Goal: Information Seeking & Learning: Understand process/instructions

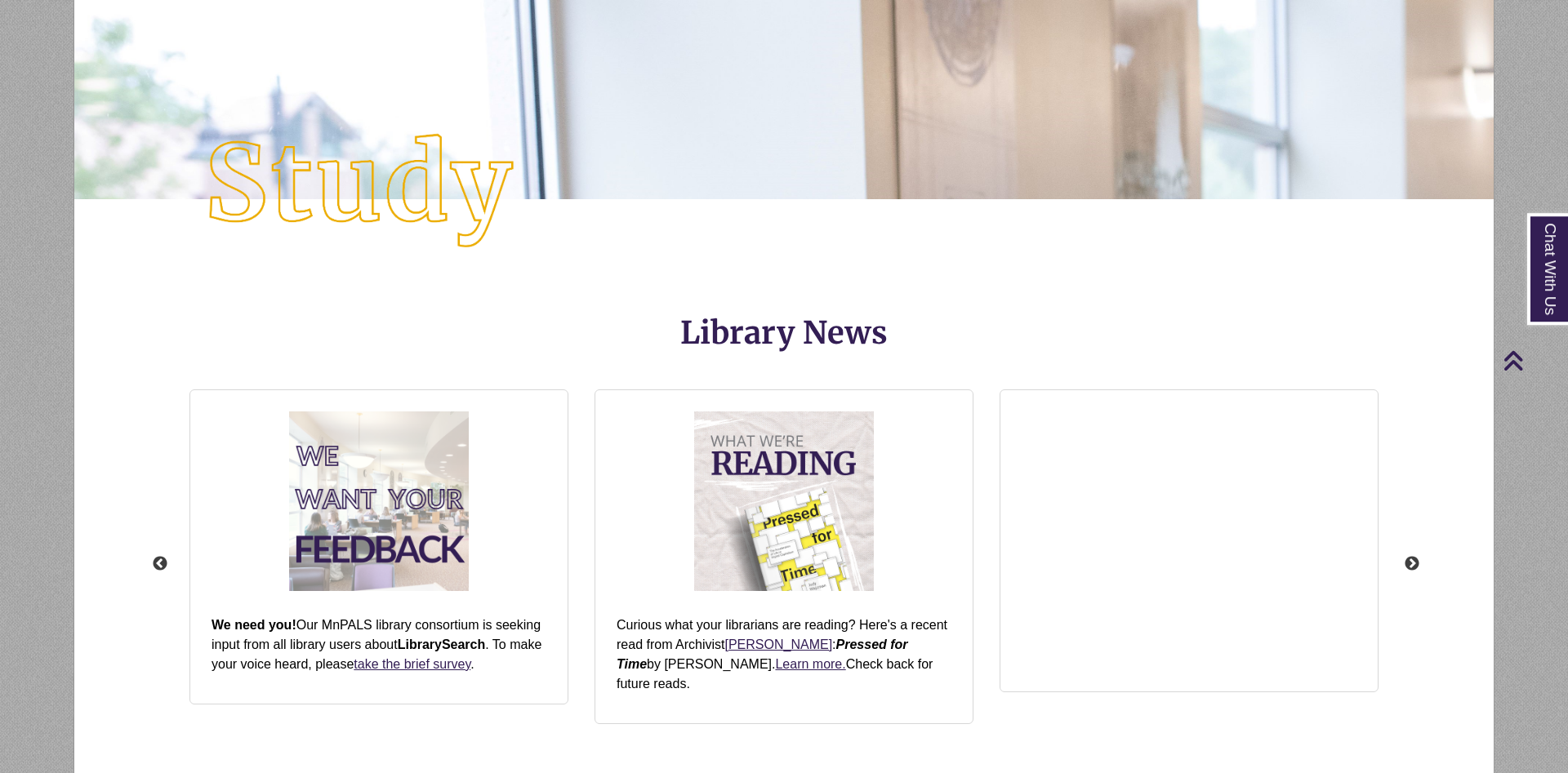
scroll to position [1750, 0]
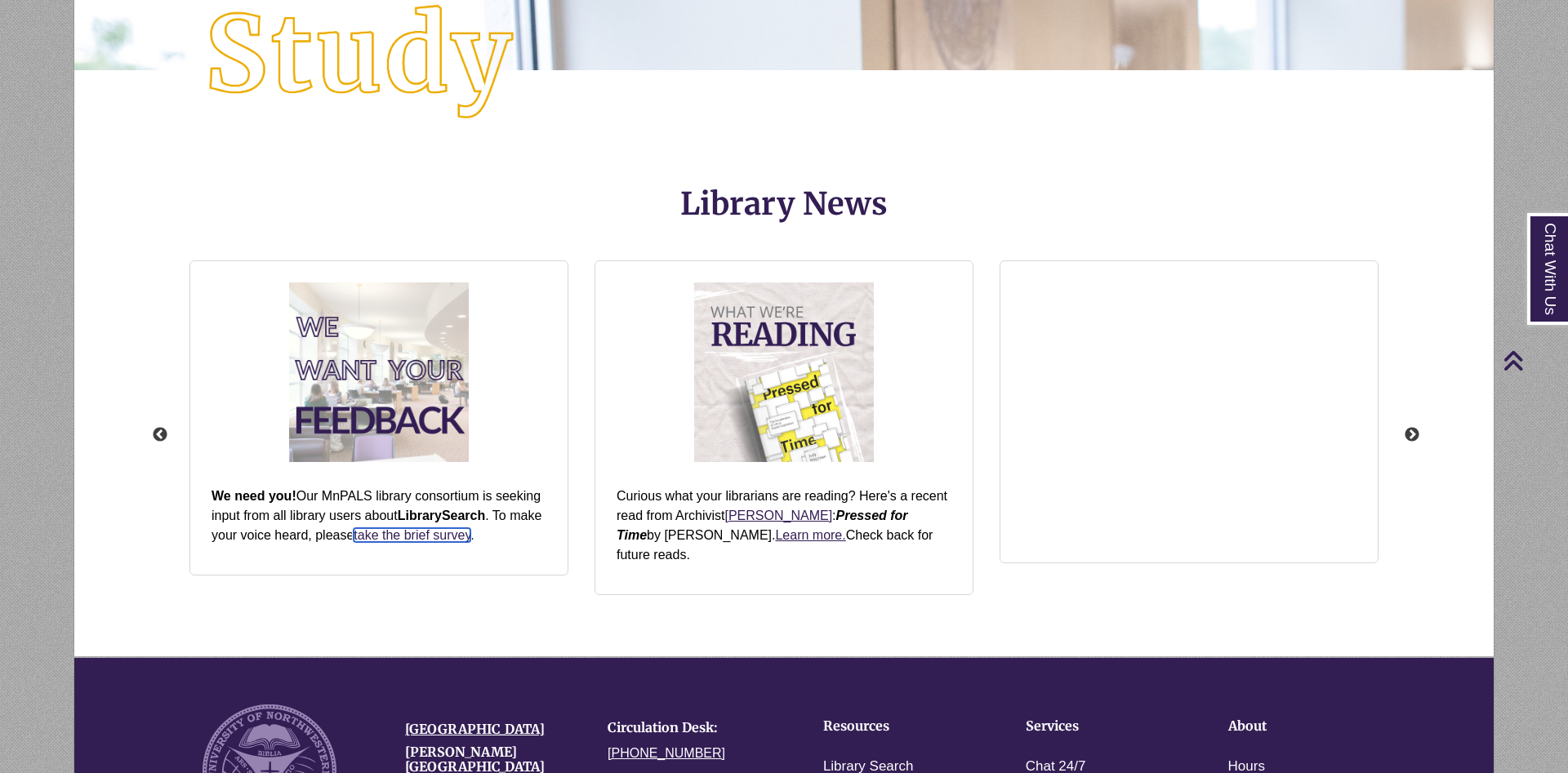
click at [432, 533] on link "take the brief survey" at bounding box center [412, 535] width 117 height 14
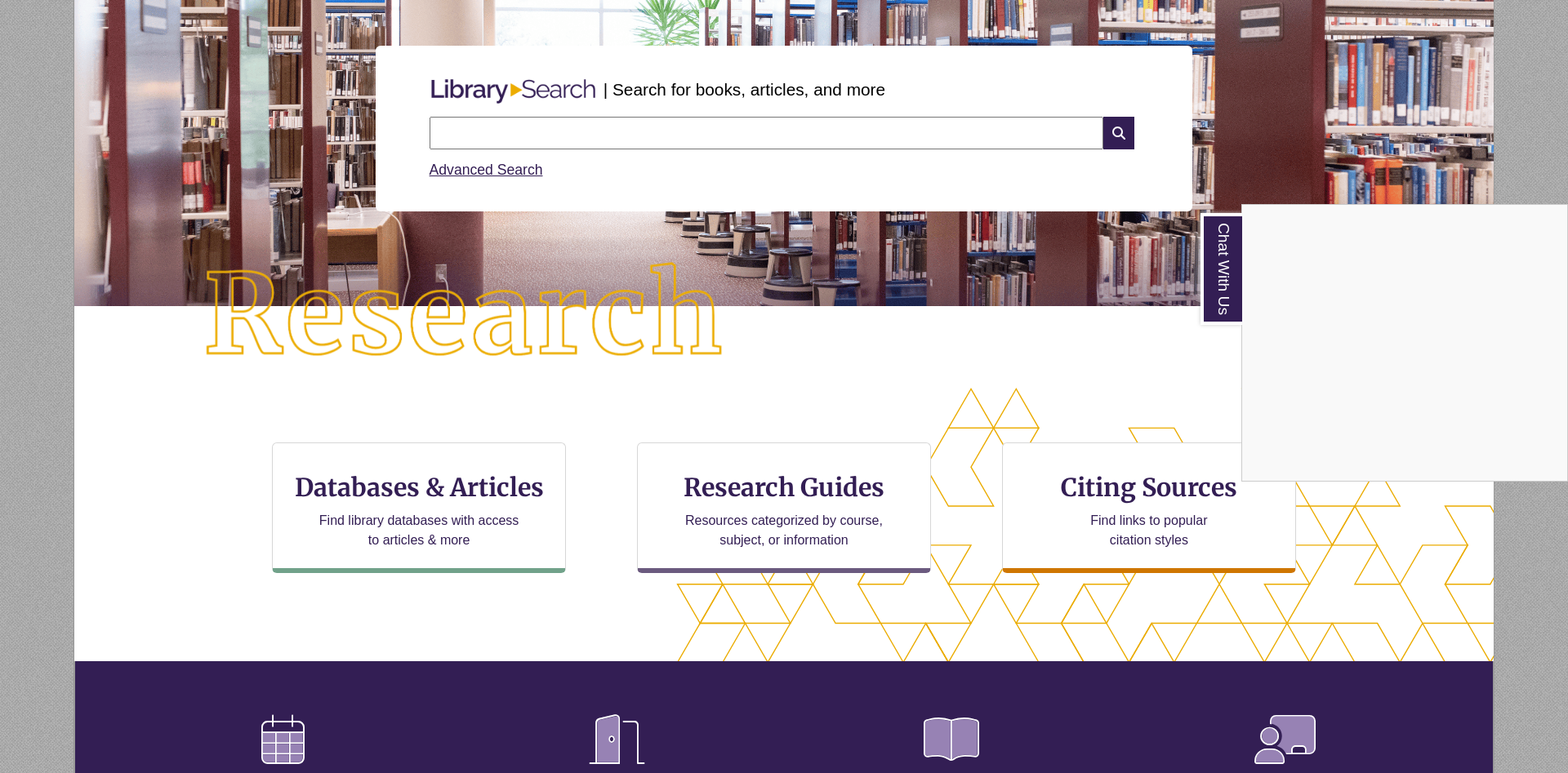
scroll to position [0, 0]
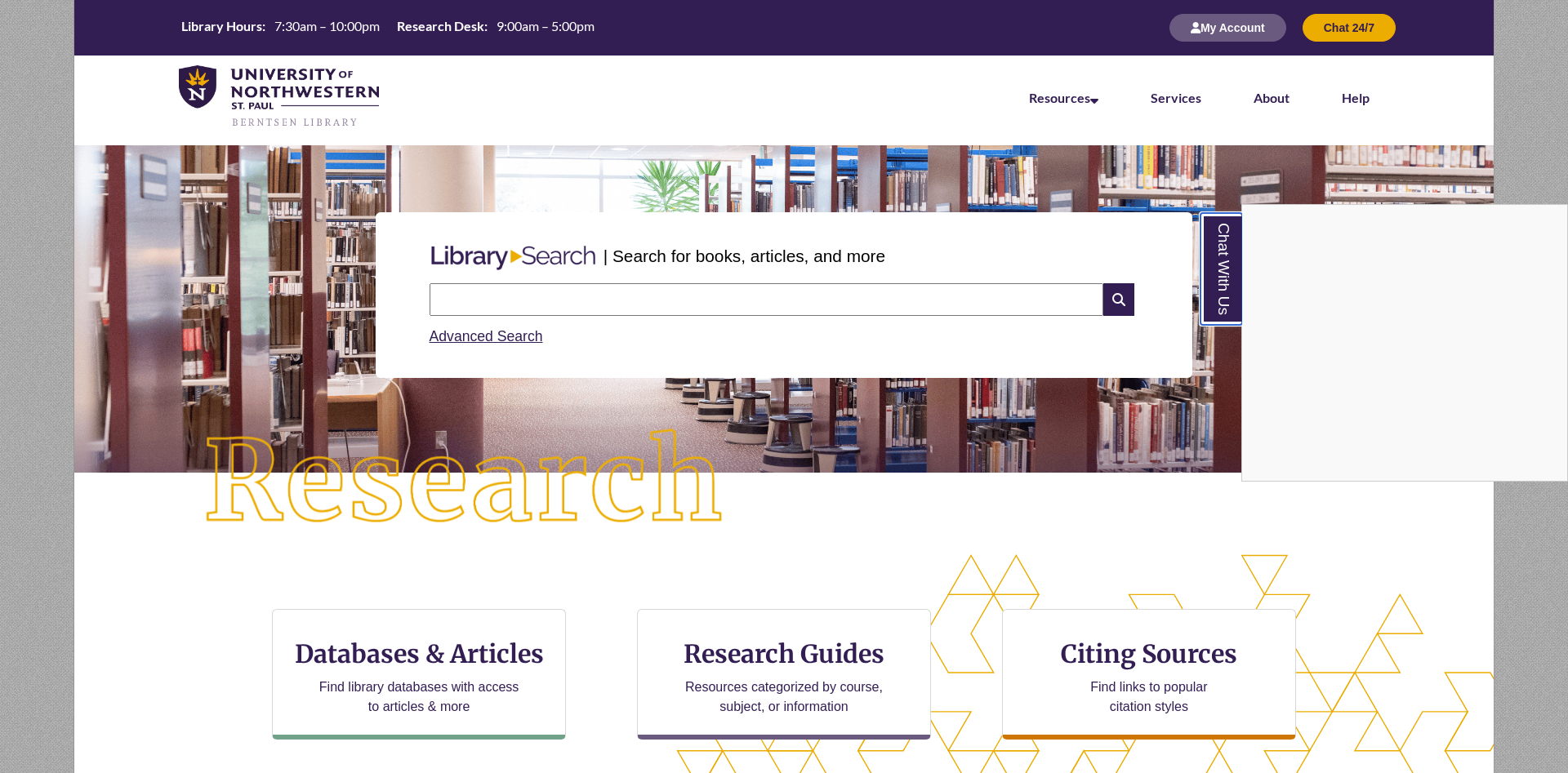
click at [1233, 297] on link "Chat With Us" at bounding box center [1221, 269] width 42 height 112
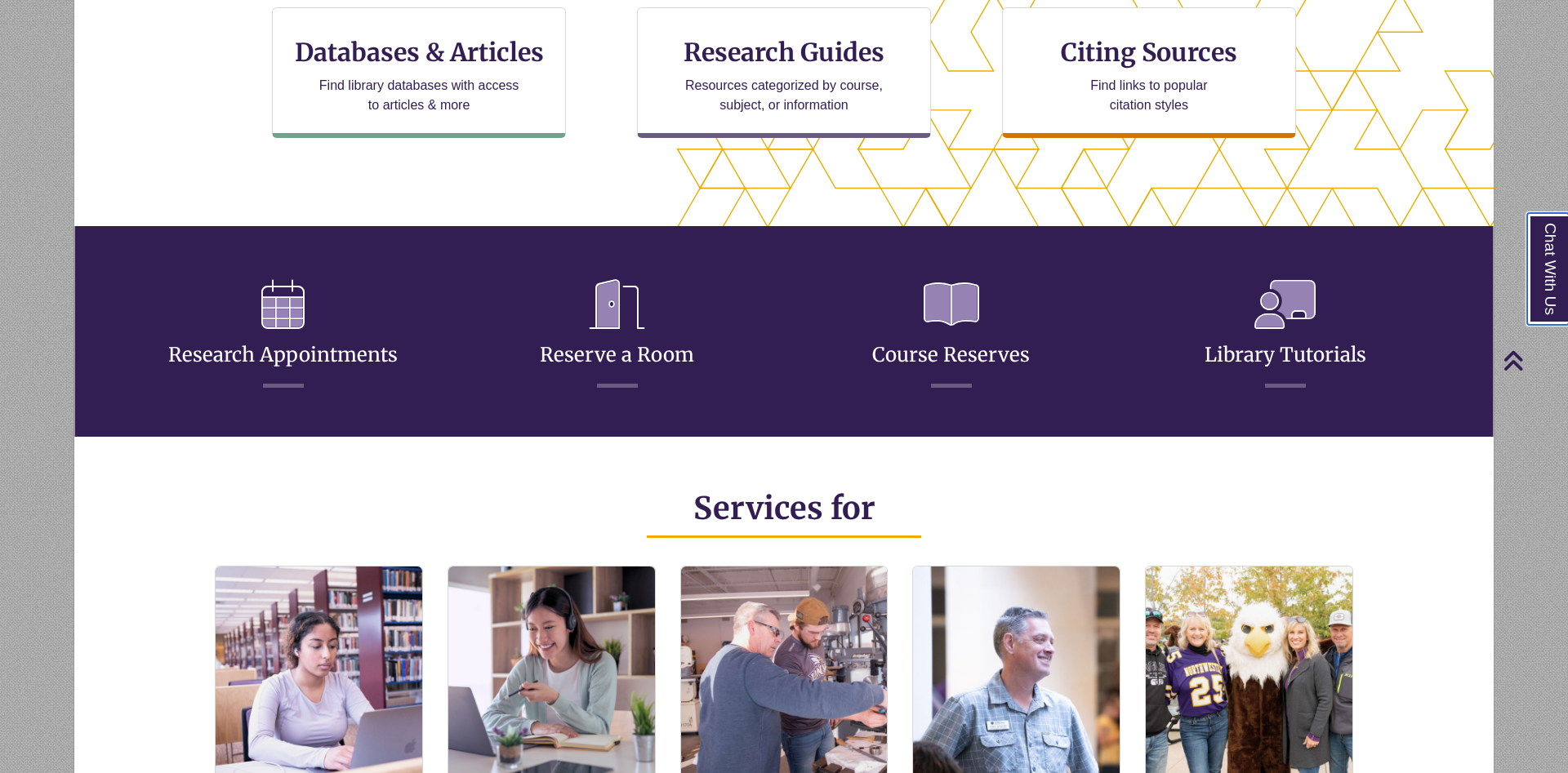
scroll to position [102, 0]
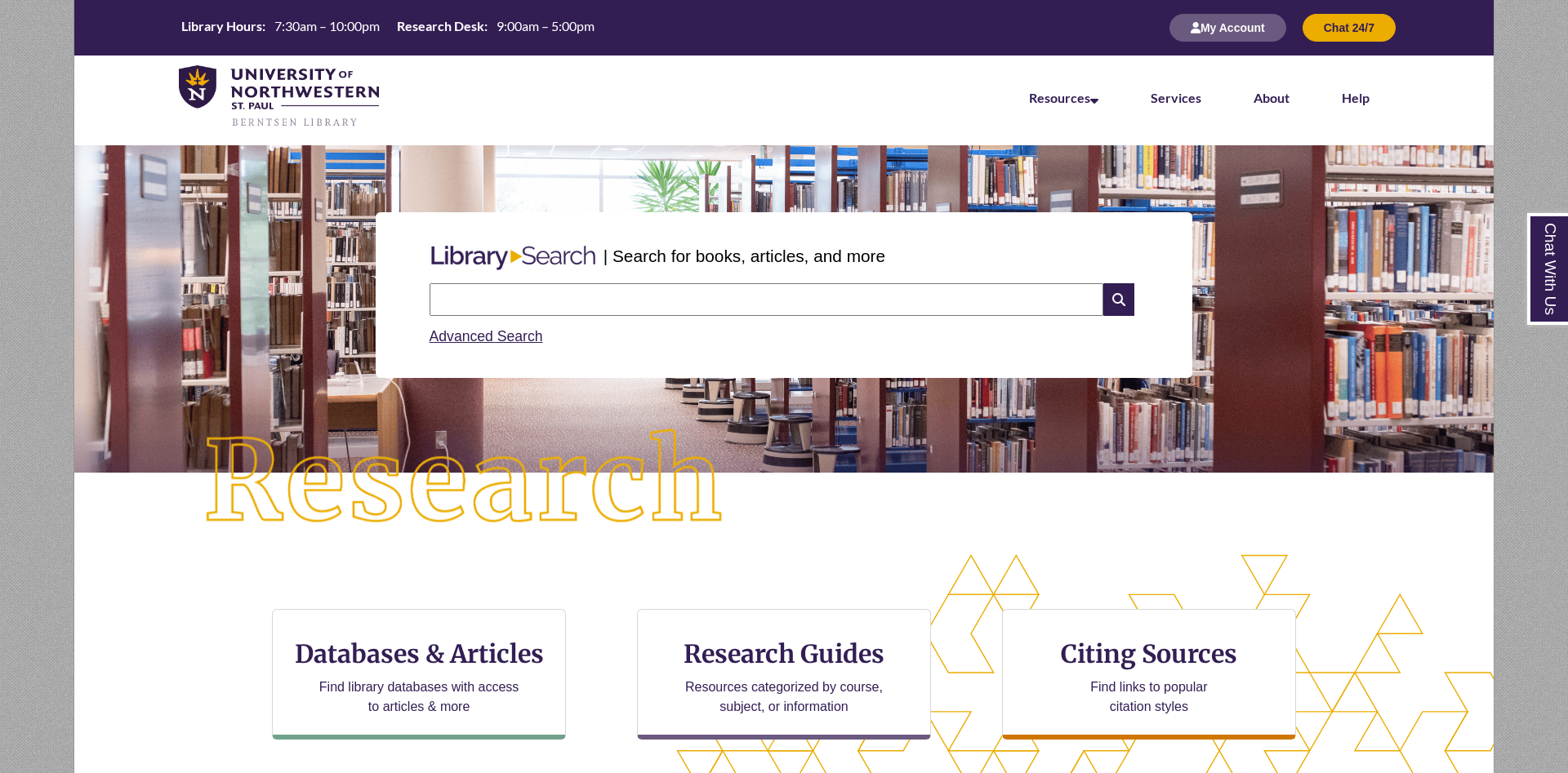
click at [563, 299] on input "text" at bounding box center [766, 300] width 673 height 33
type input "**********"
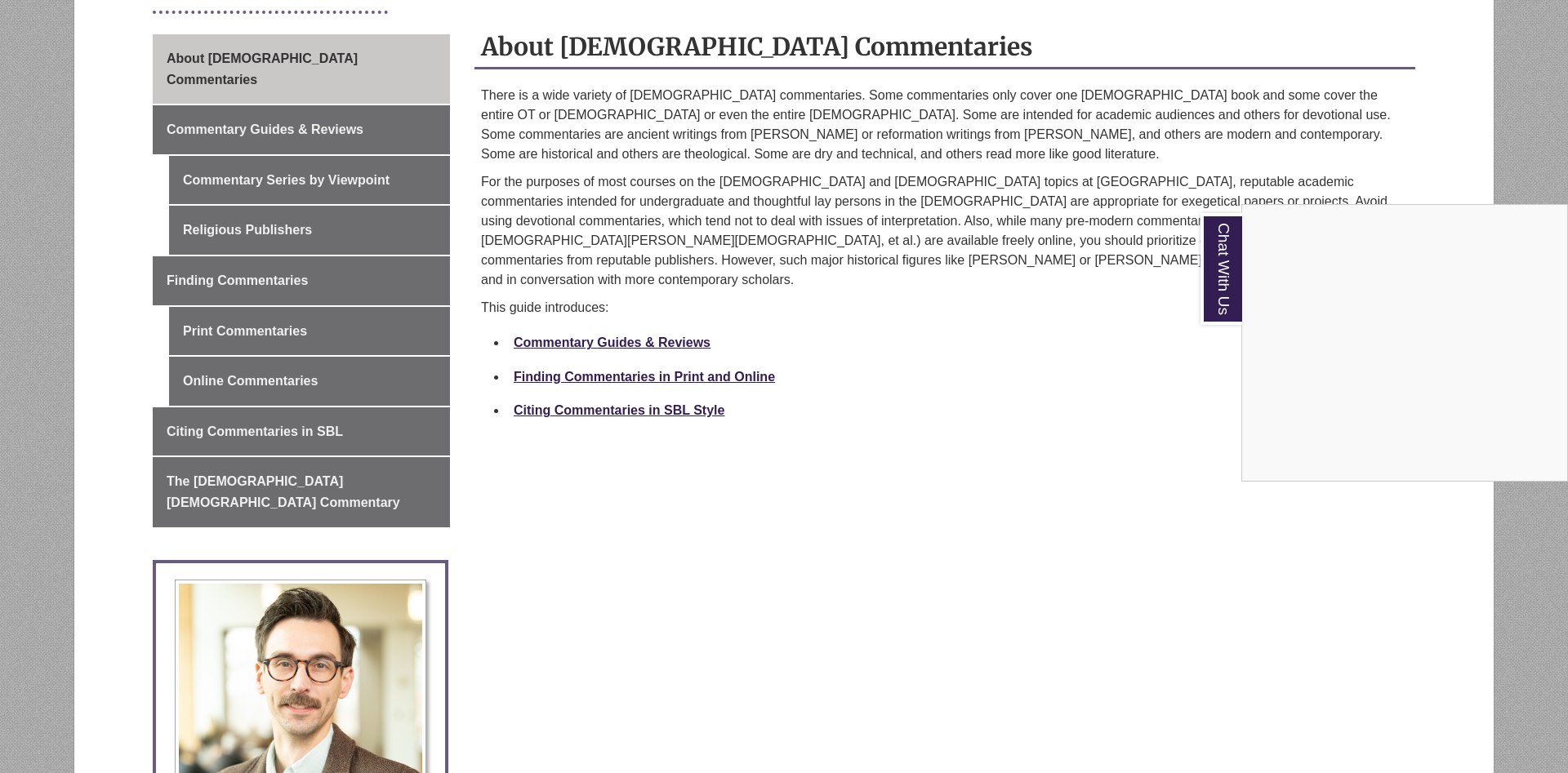
scroll to position [167, 0]
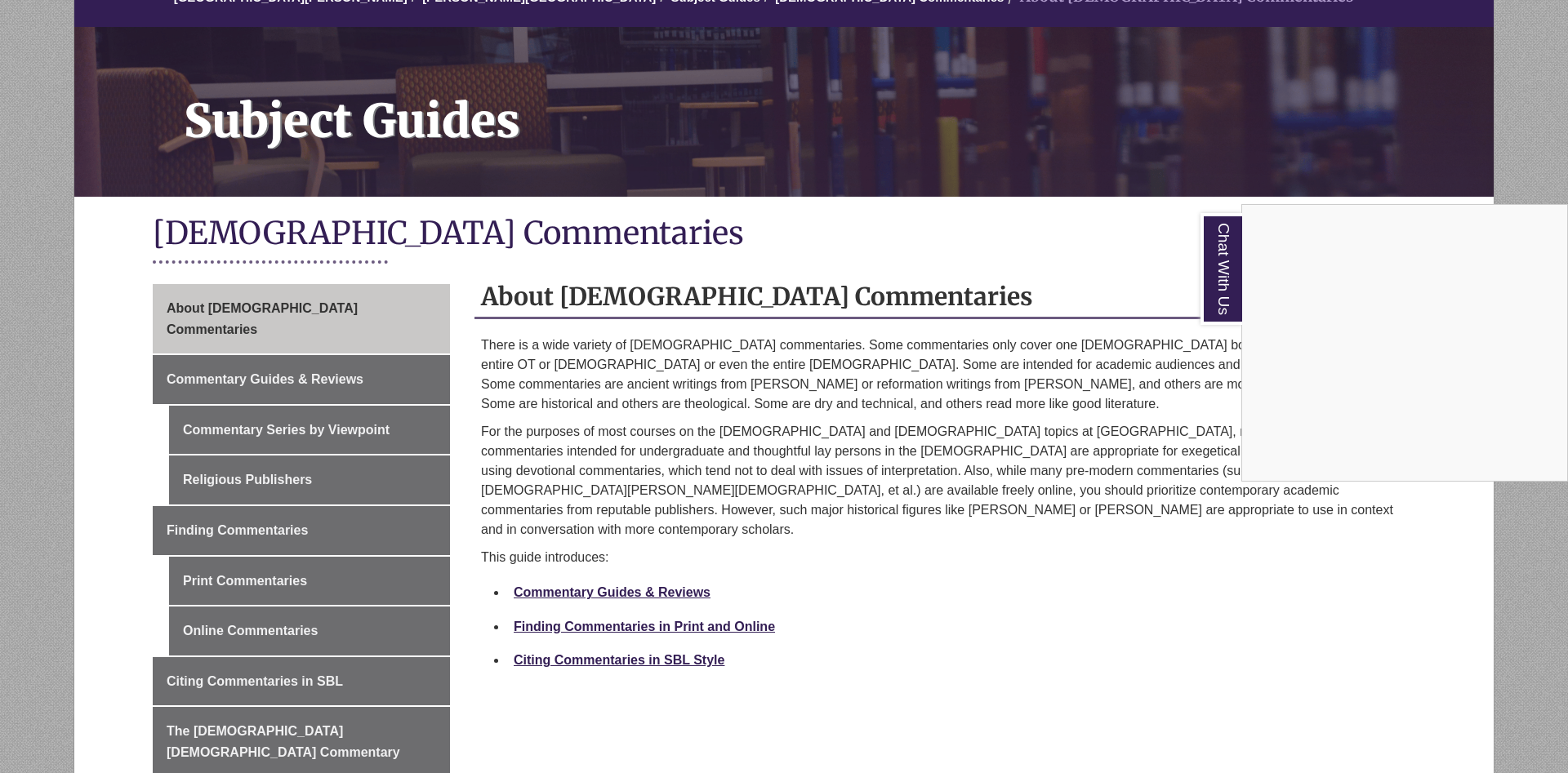
click at [274, 620] on div "Chat With Us" at bounding box center [784, 386] width 1568 height 773
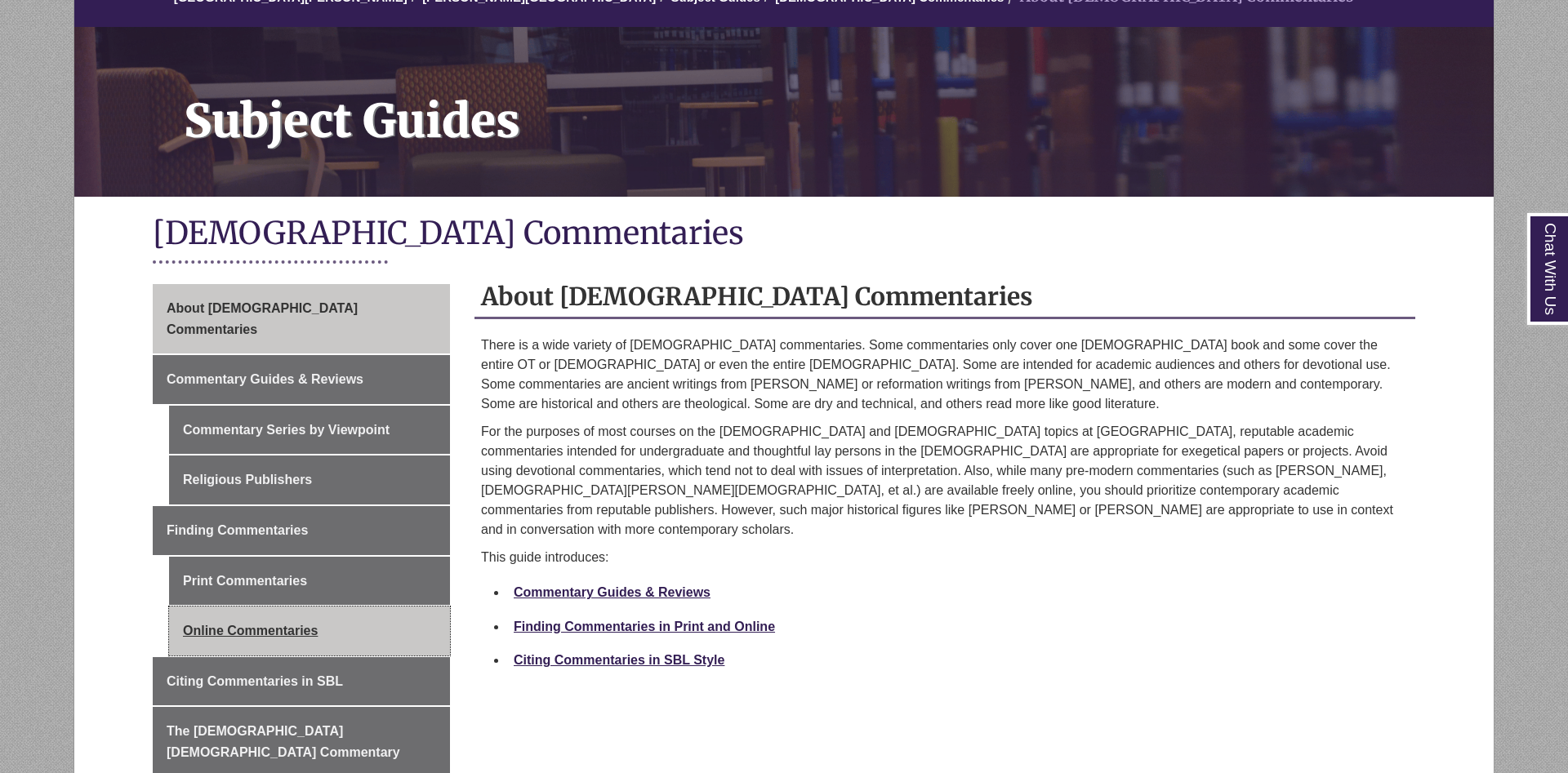
click at [276, 615] on link "Online Commentaries" at bounding box center [310, 631] width 281 height 49
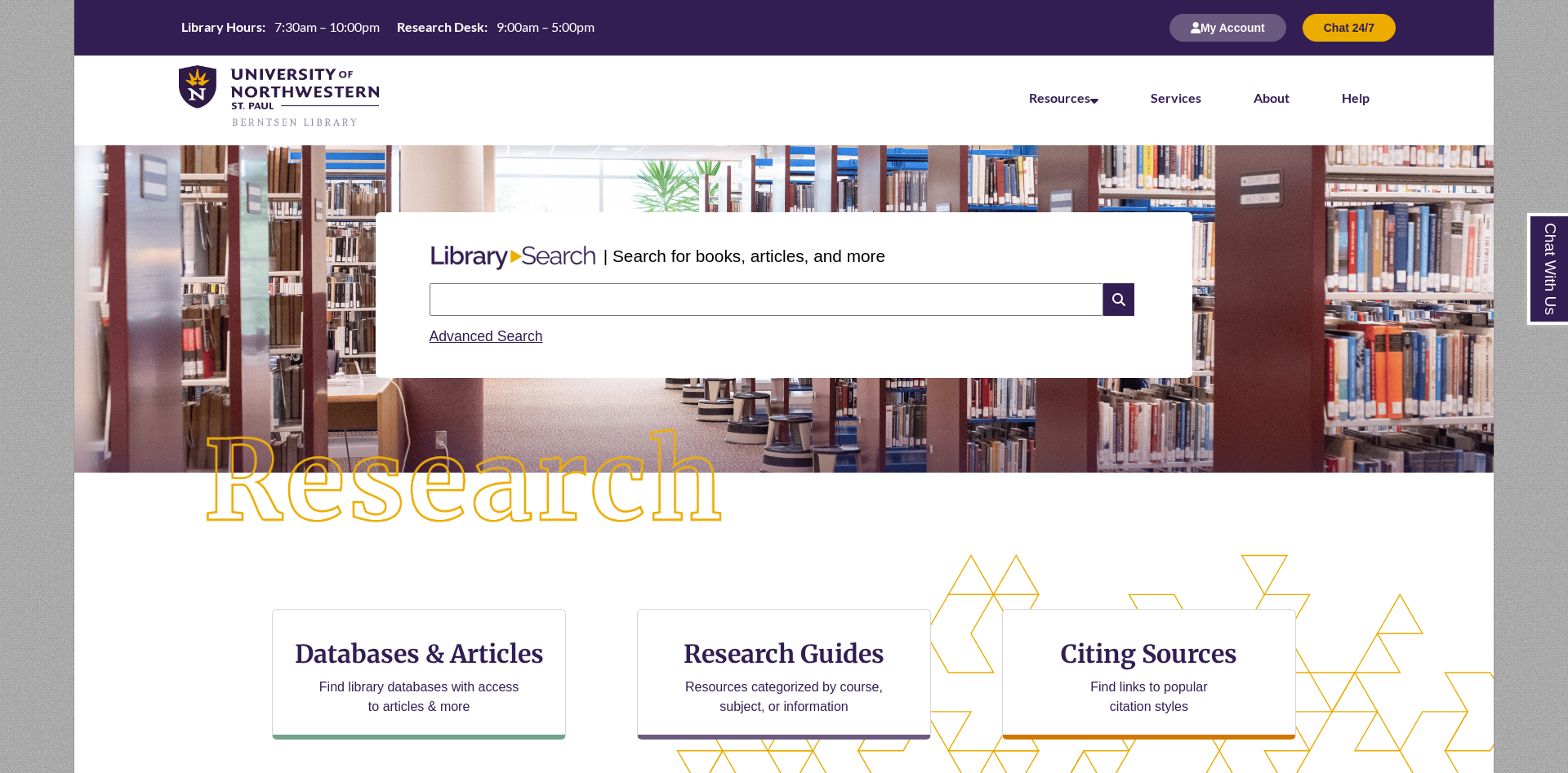
click at [569, 300] on input "text" at bounding box center [766, 300] width 673 height 33
type input "**********"
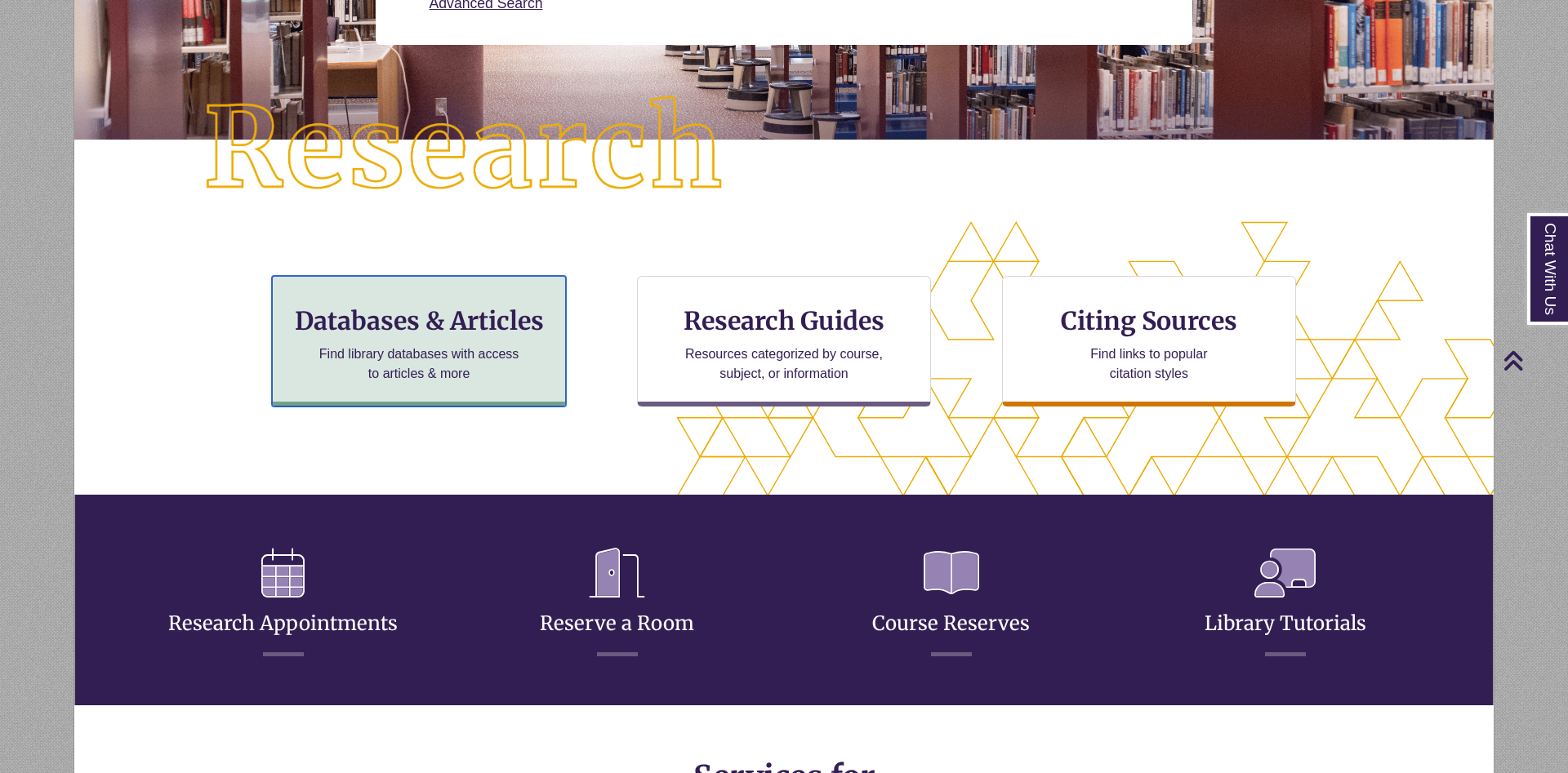
click at [508, 325] on h3 "Databases & Articles" at bounding box center [419, 320] width 266 height 31
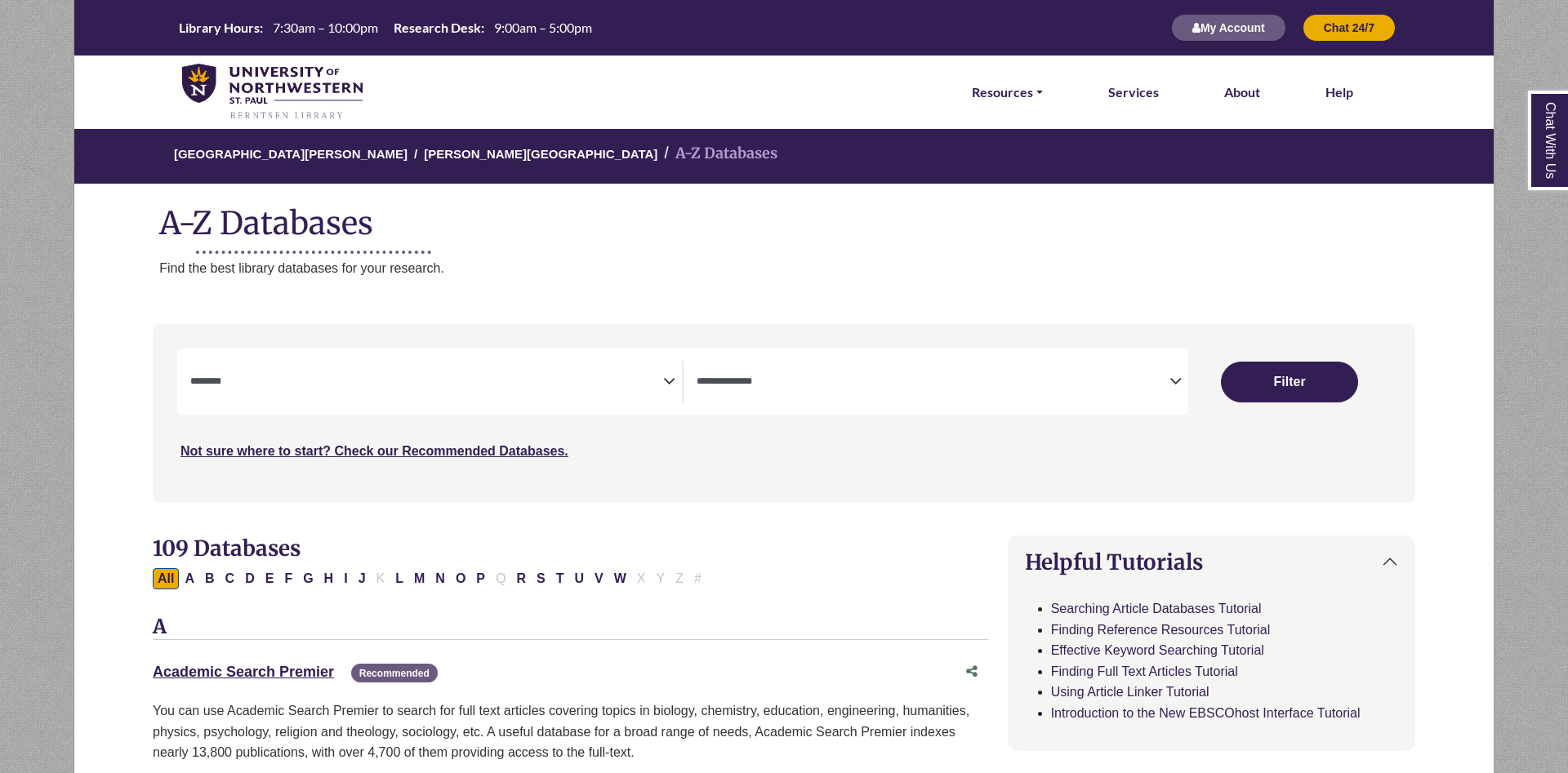
select select "Database Subject Filter"
select select "Database Types Filter"
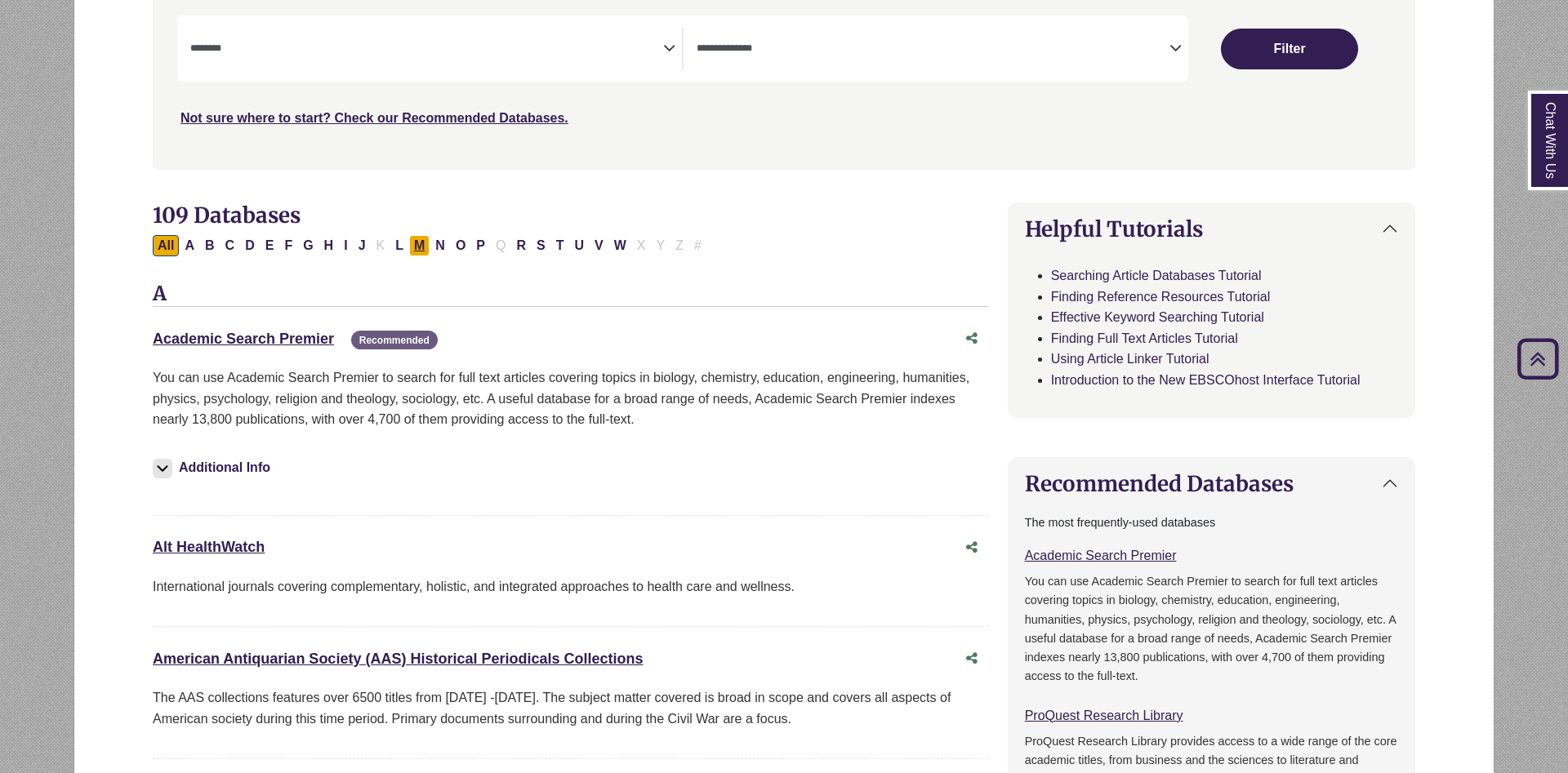
click at [425, 250] on button "M" at bounding box center [419, 246] width 20 height 21
select select "Database Subject Filter"
select select "Database Types Filter"
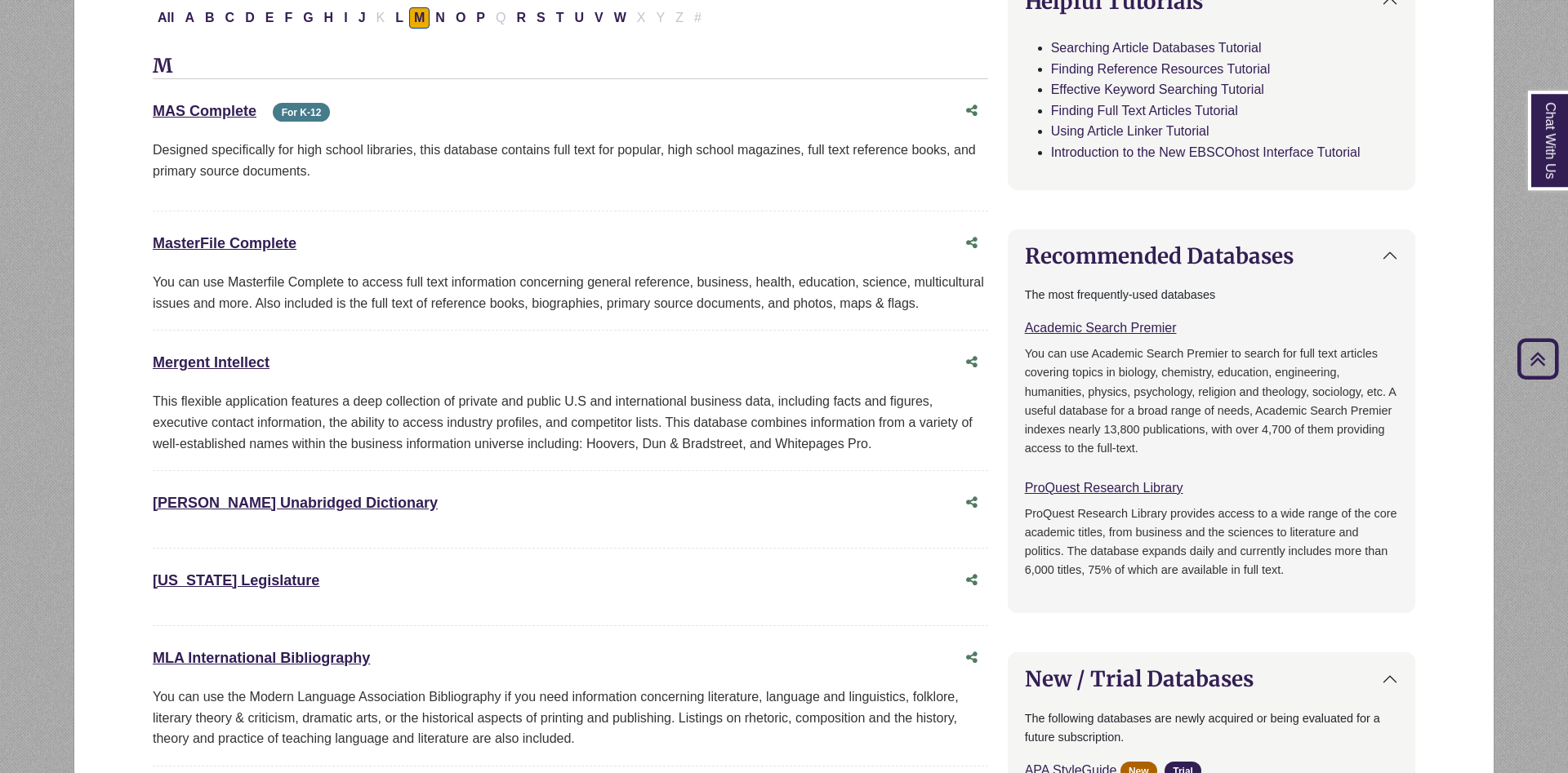
scroll to position [500, 0]
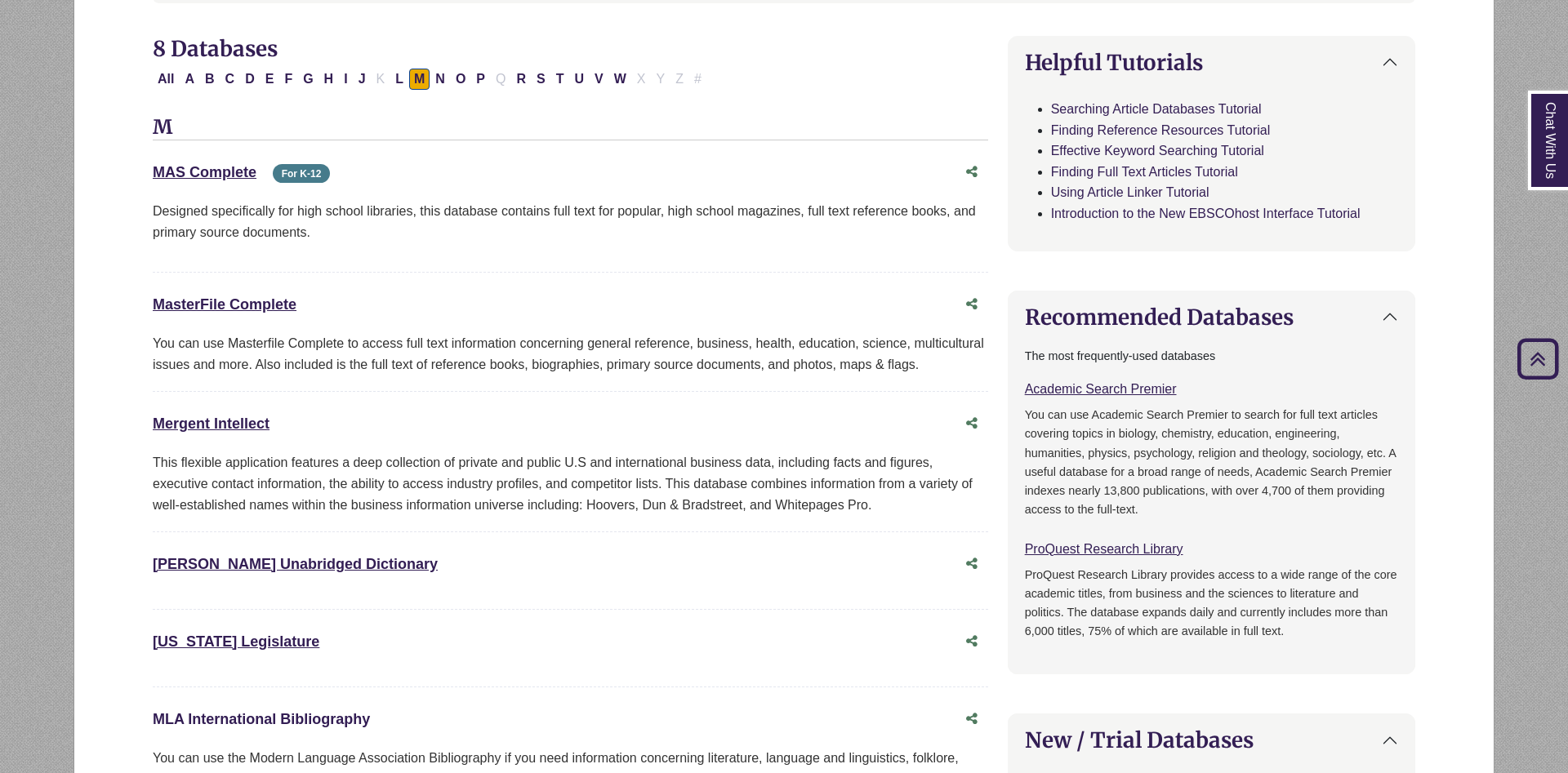
click at [341, 726] on link "MLA International Bibliography This link opens in a new window" at bounding box center [261, 720] width 218 height 17
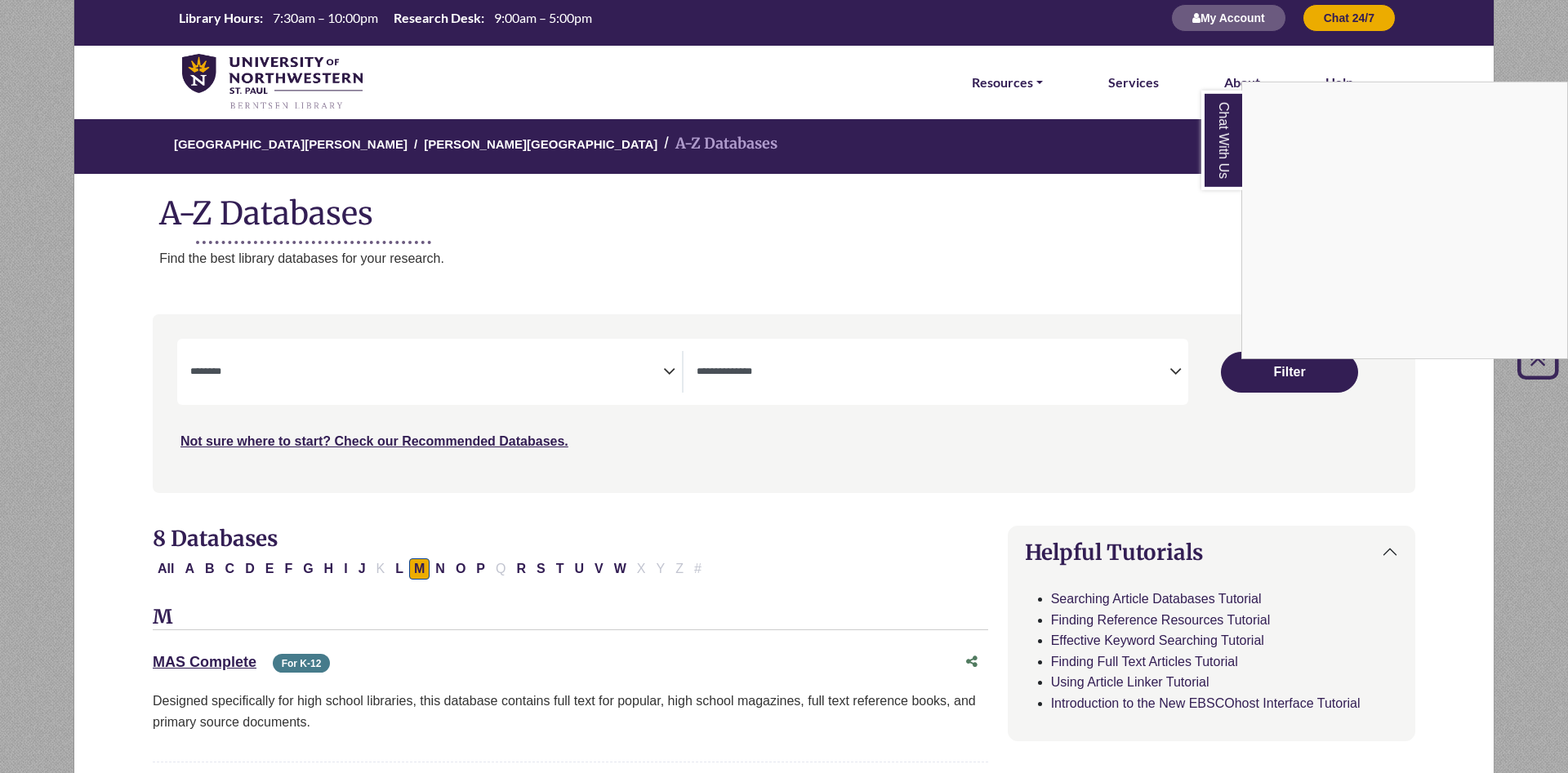
scroll to position [0, 0]
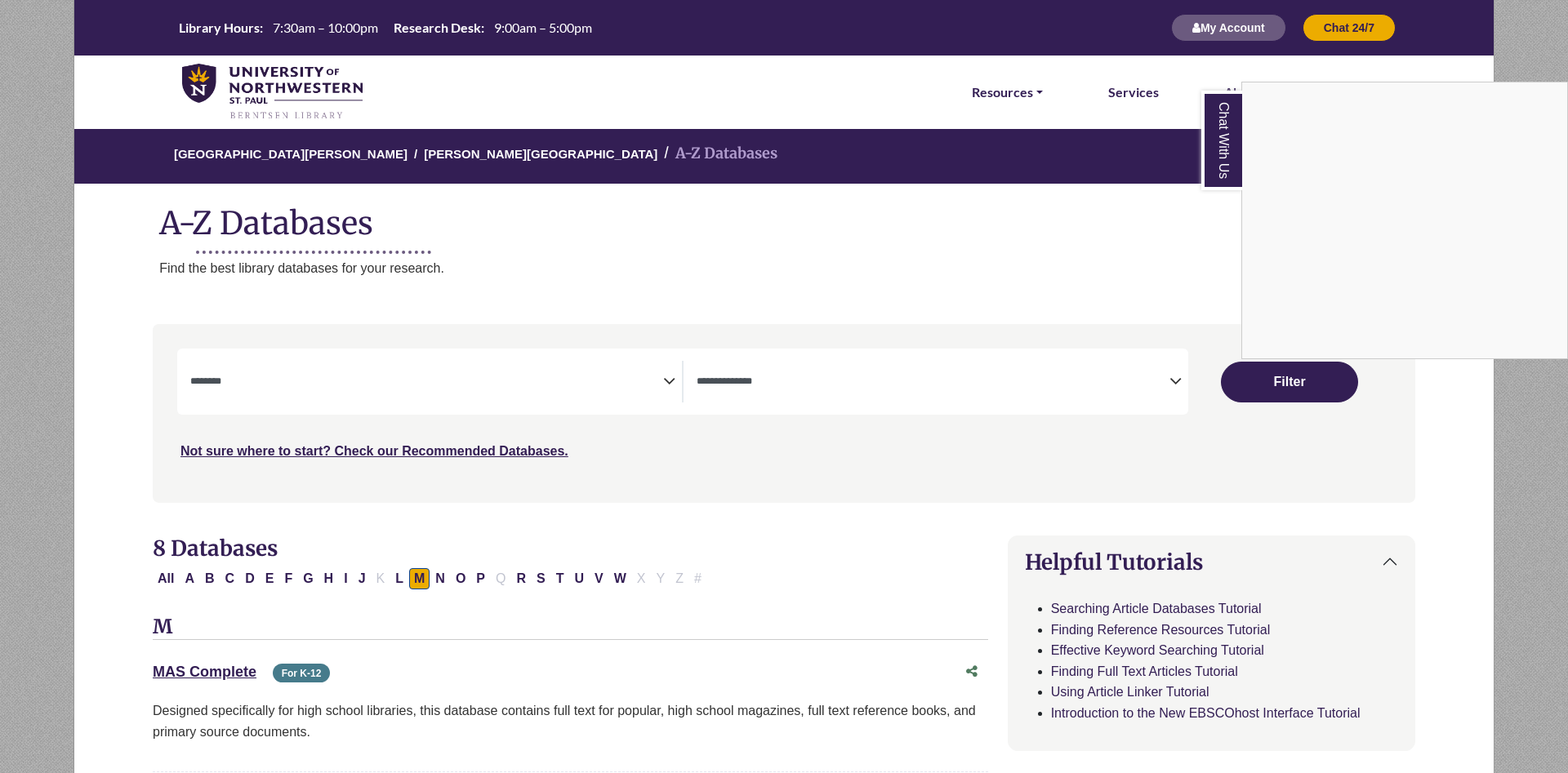
click at [481, 381] on div "Chat With Us" at bounding box center [784, 386] width 1568 height 773
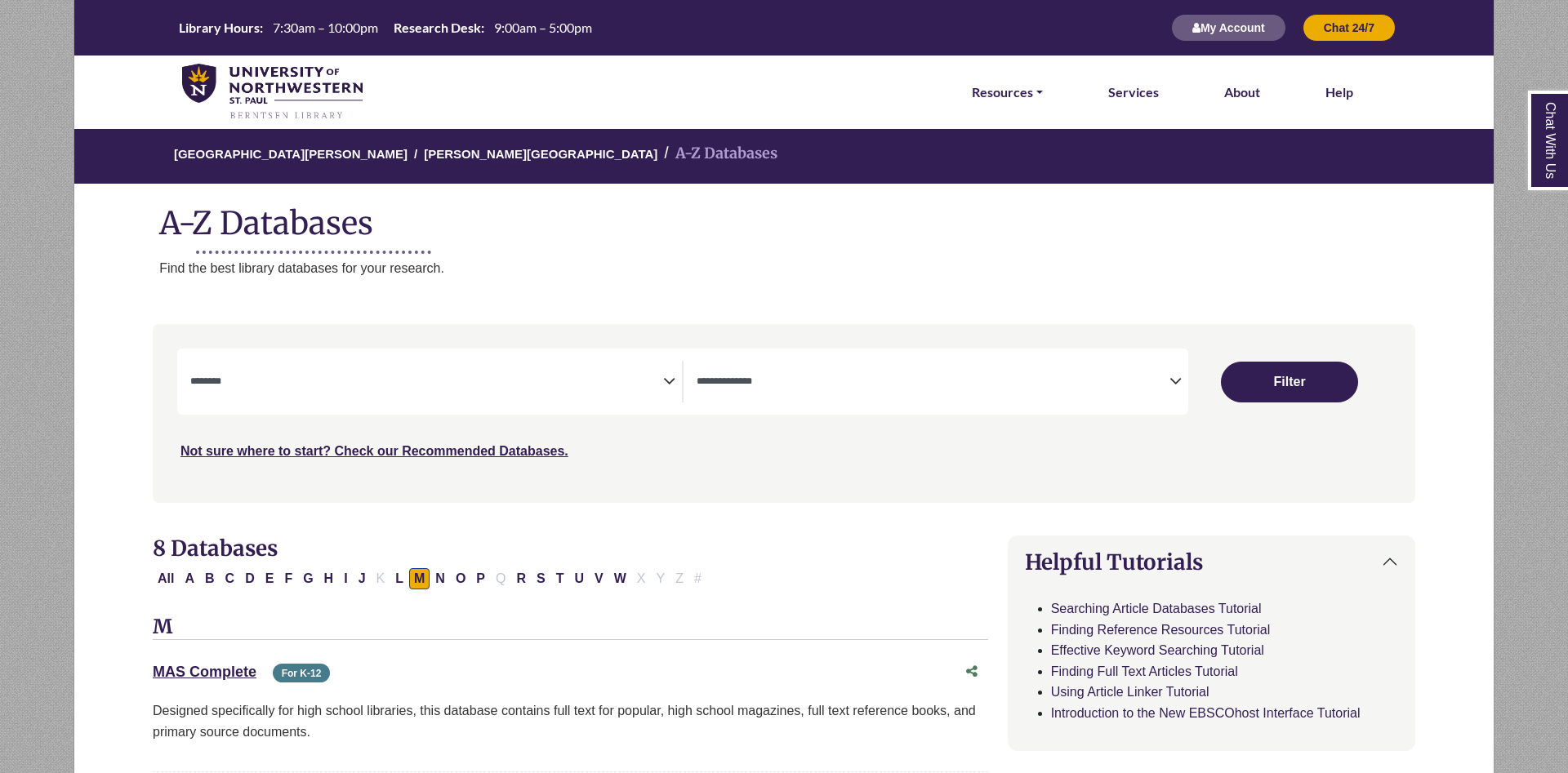
click at [674, 375] on icon "Search filters" at bounding box center [669, 379] width 12 height 24
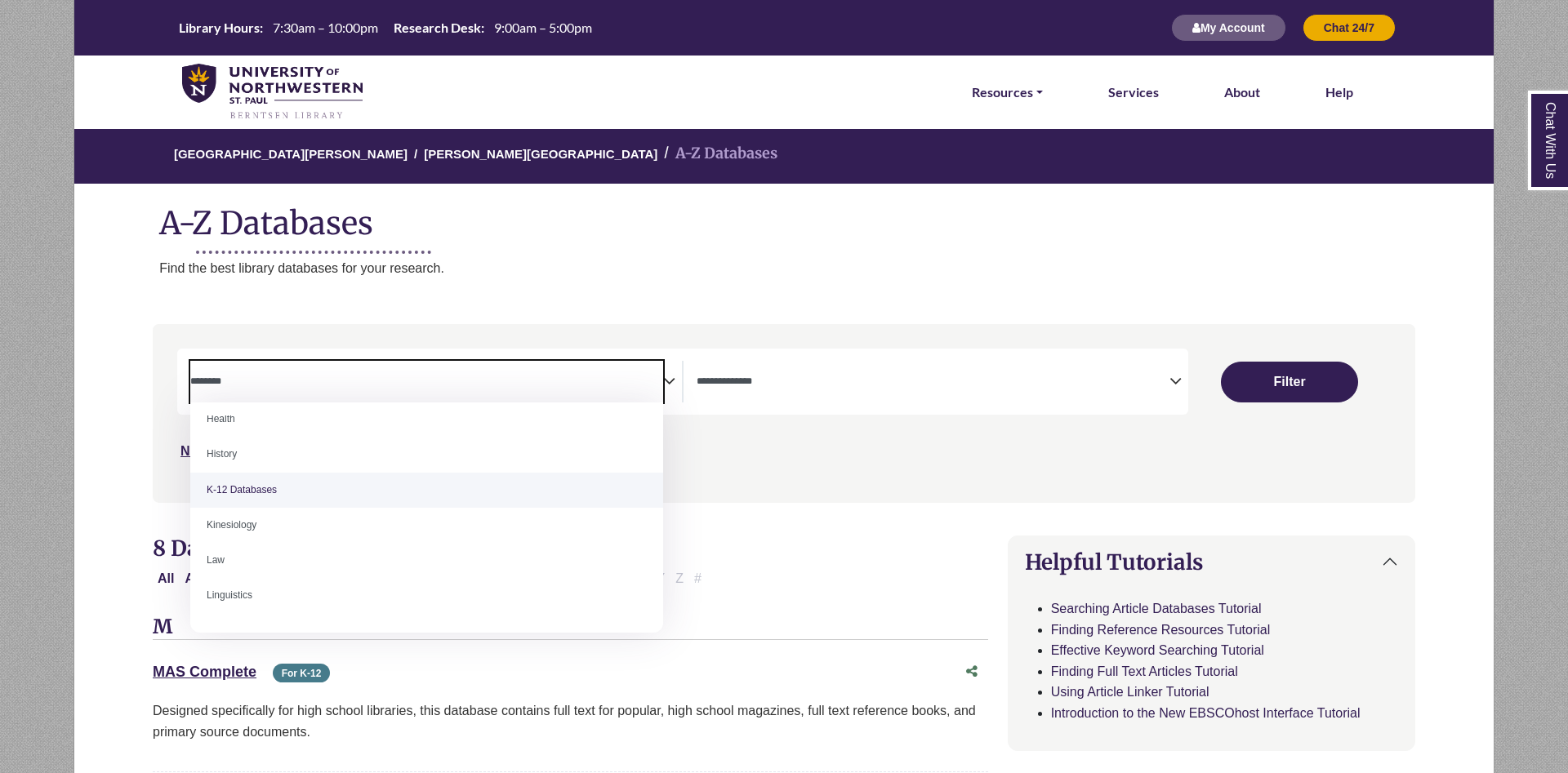
scroll to position [823, 0]
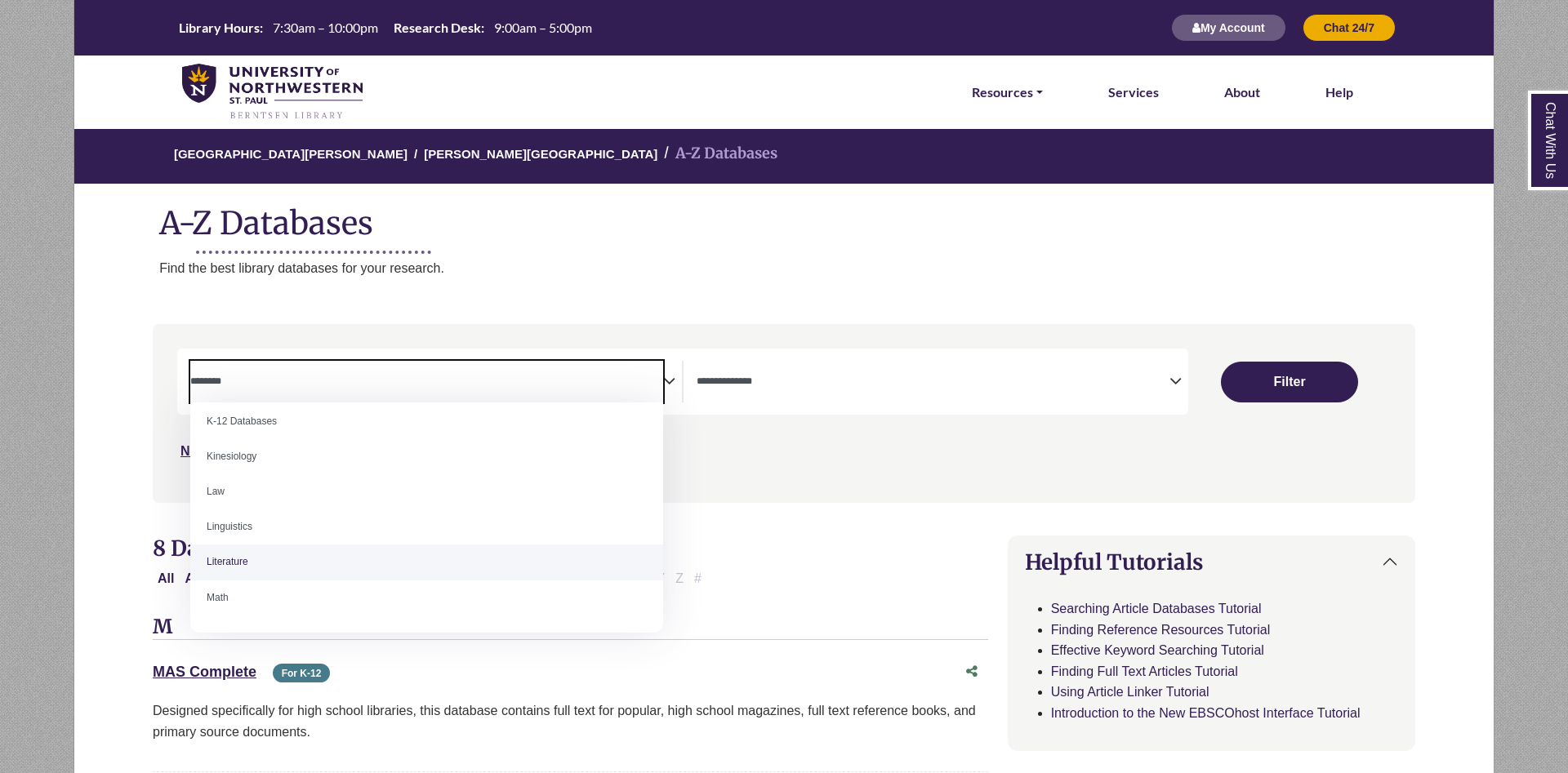
select select "*****"
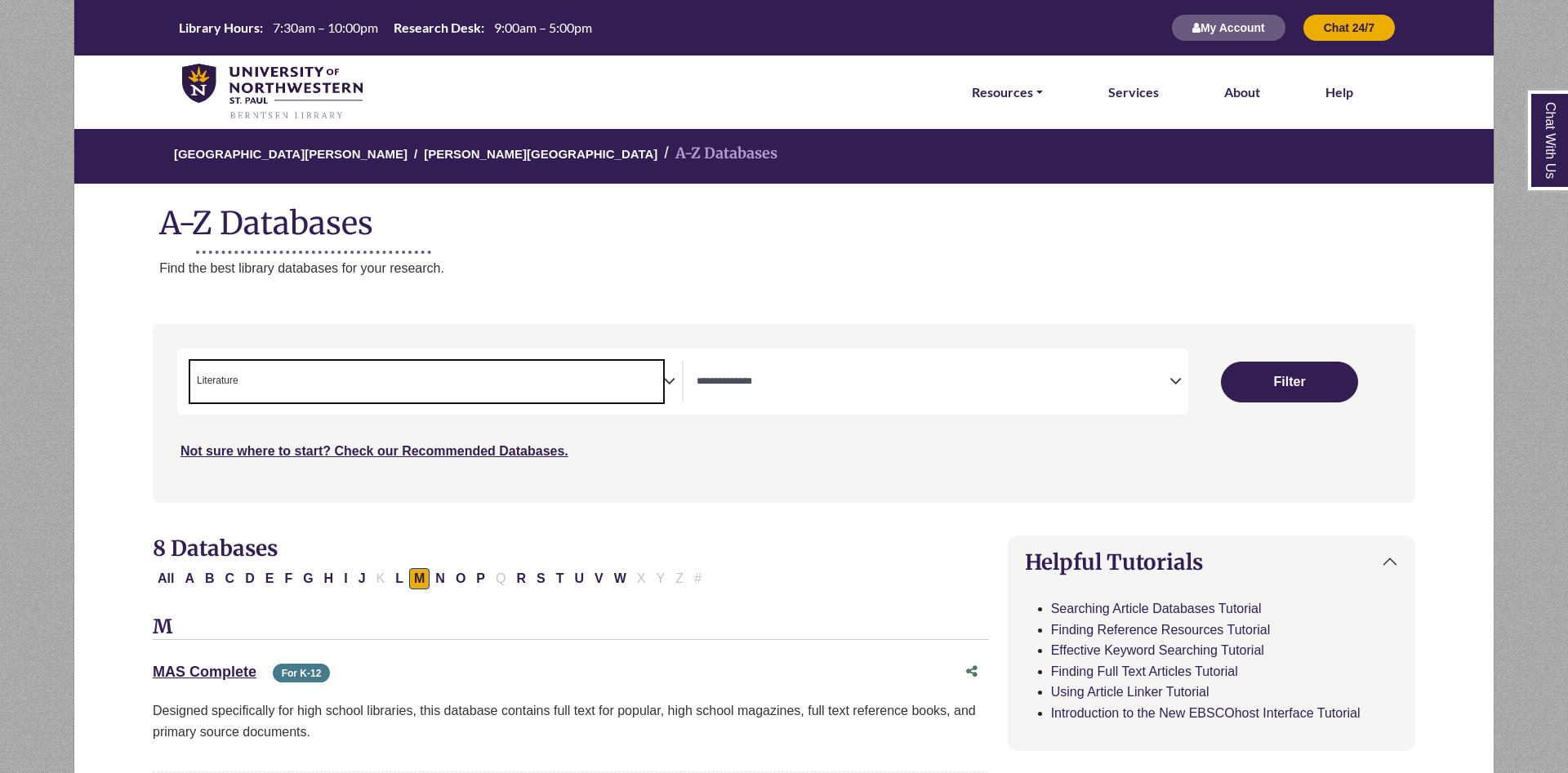
scroll to position [486, 0]
click at [1307, 387] on button "Filter" at bounding box center [1289, 382] width 137 height 41
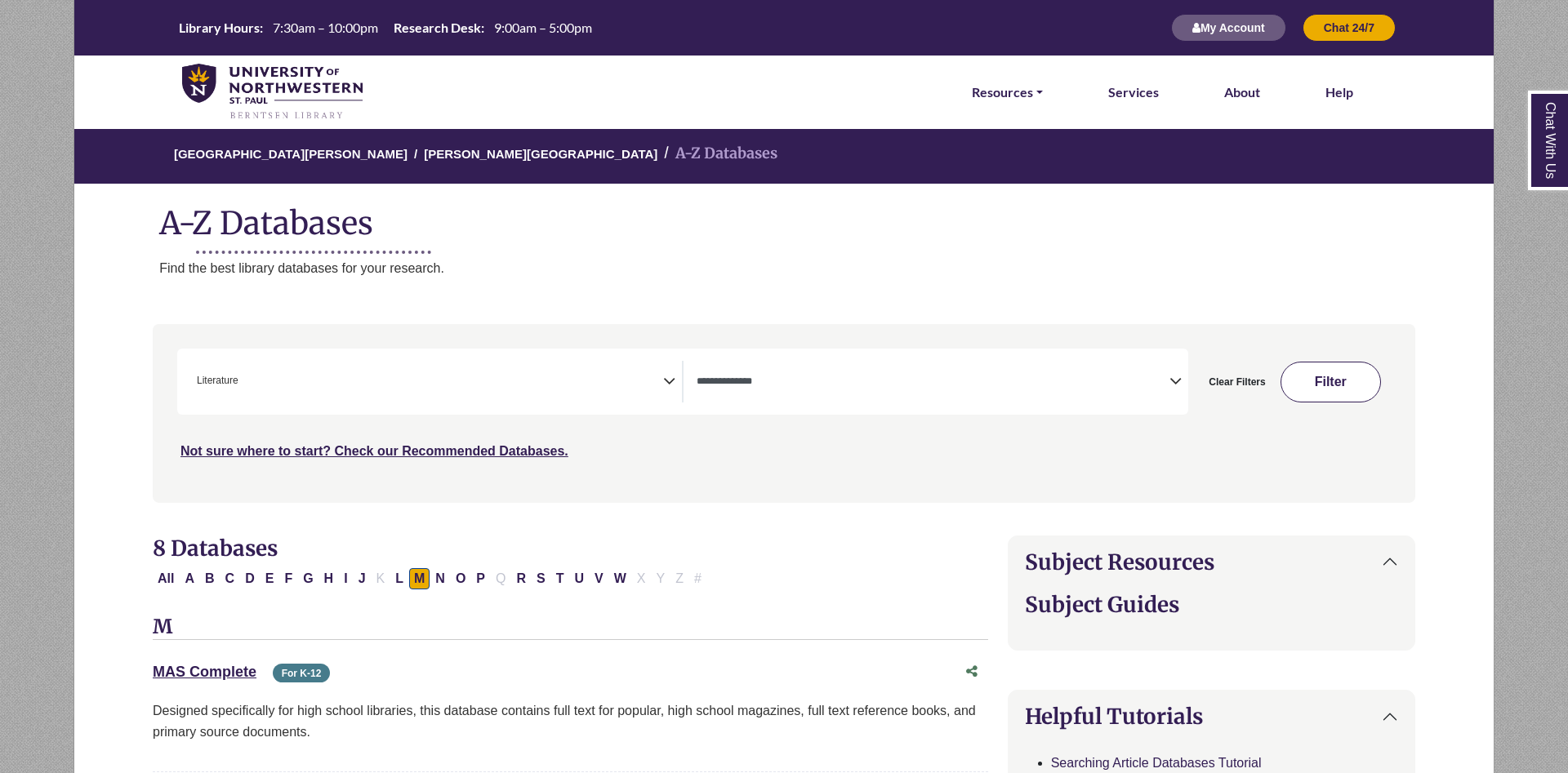
select select "Database Types Filter"
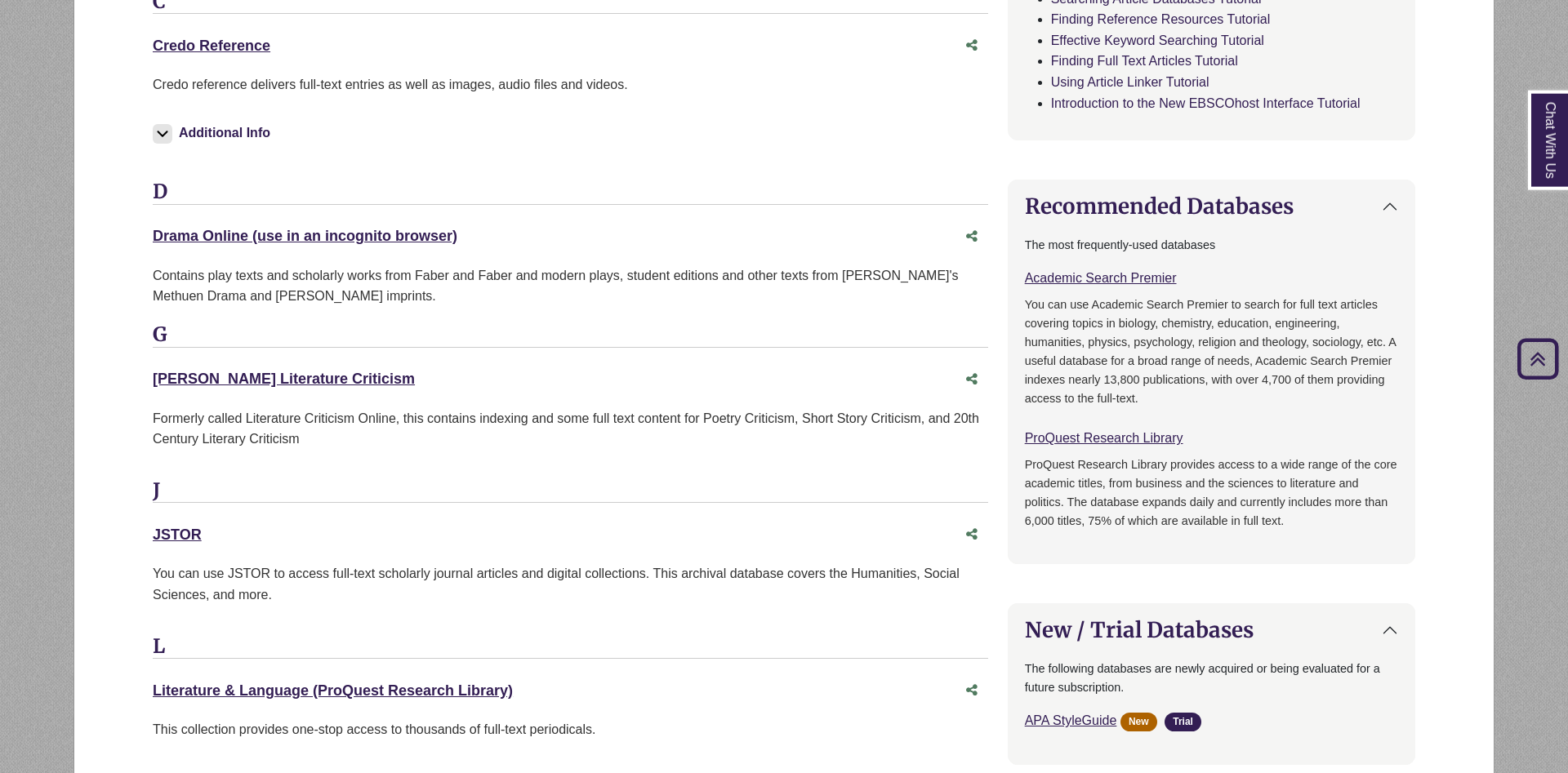
scroll to position [1000, 0]
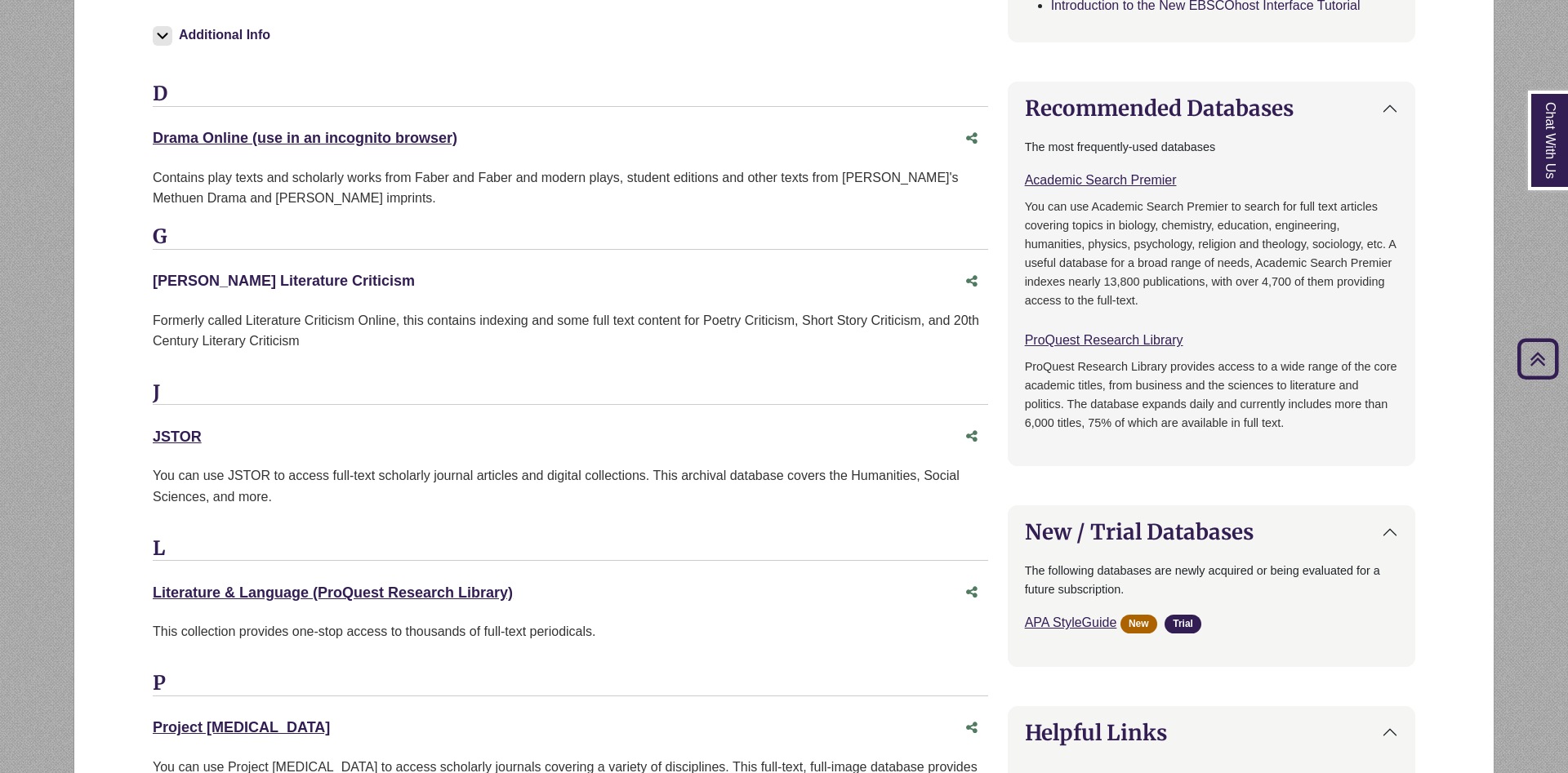
click at [298, 285] on link "Gale Literature Criticism This link opens in a new window" at bounding box center [284, 281] width 262 height 17
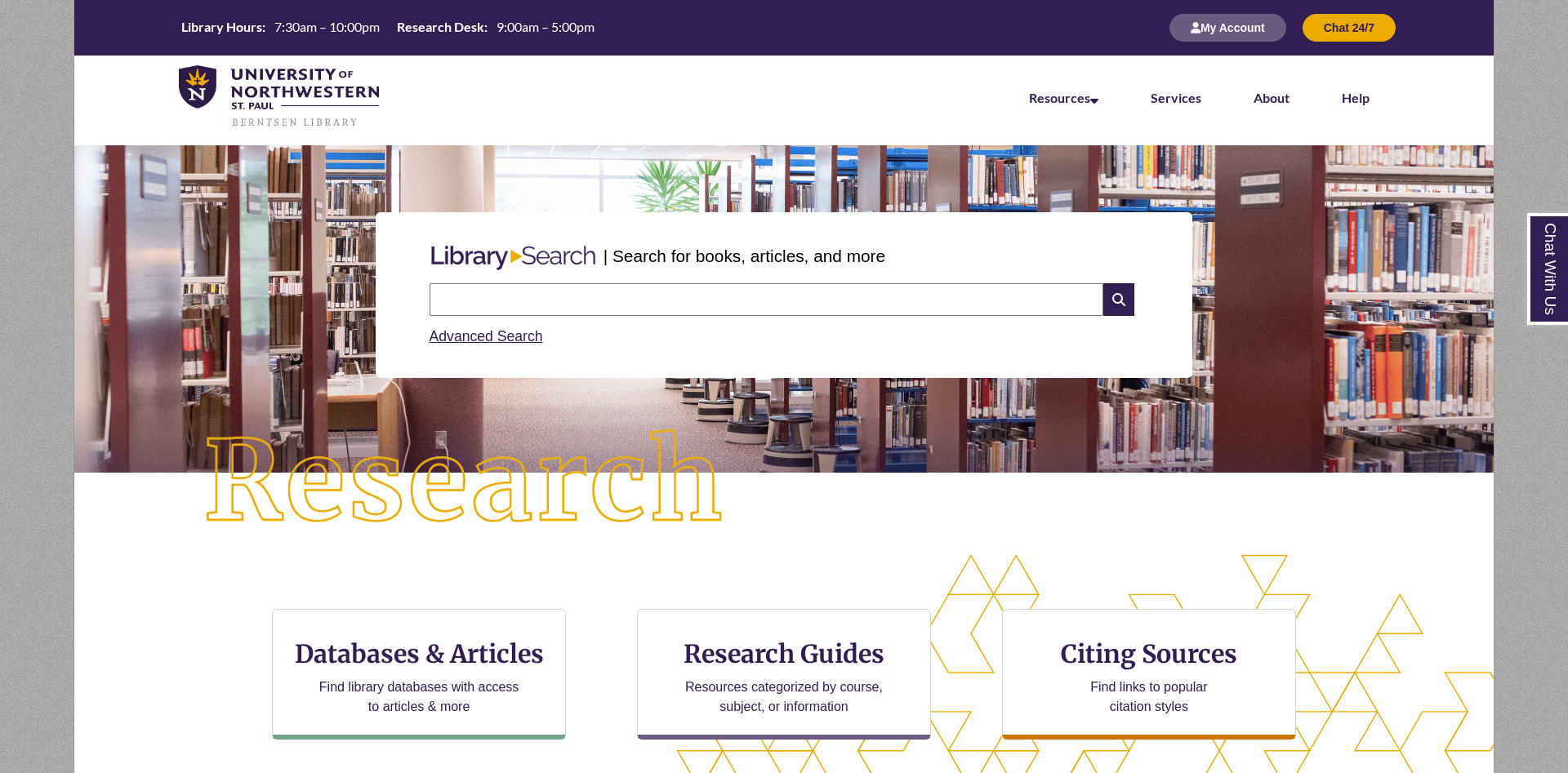
click at [452, 303] on input "text" at bounding box center [766, 300] width 673 height 33
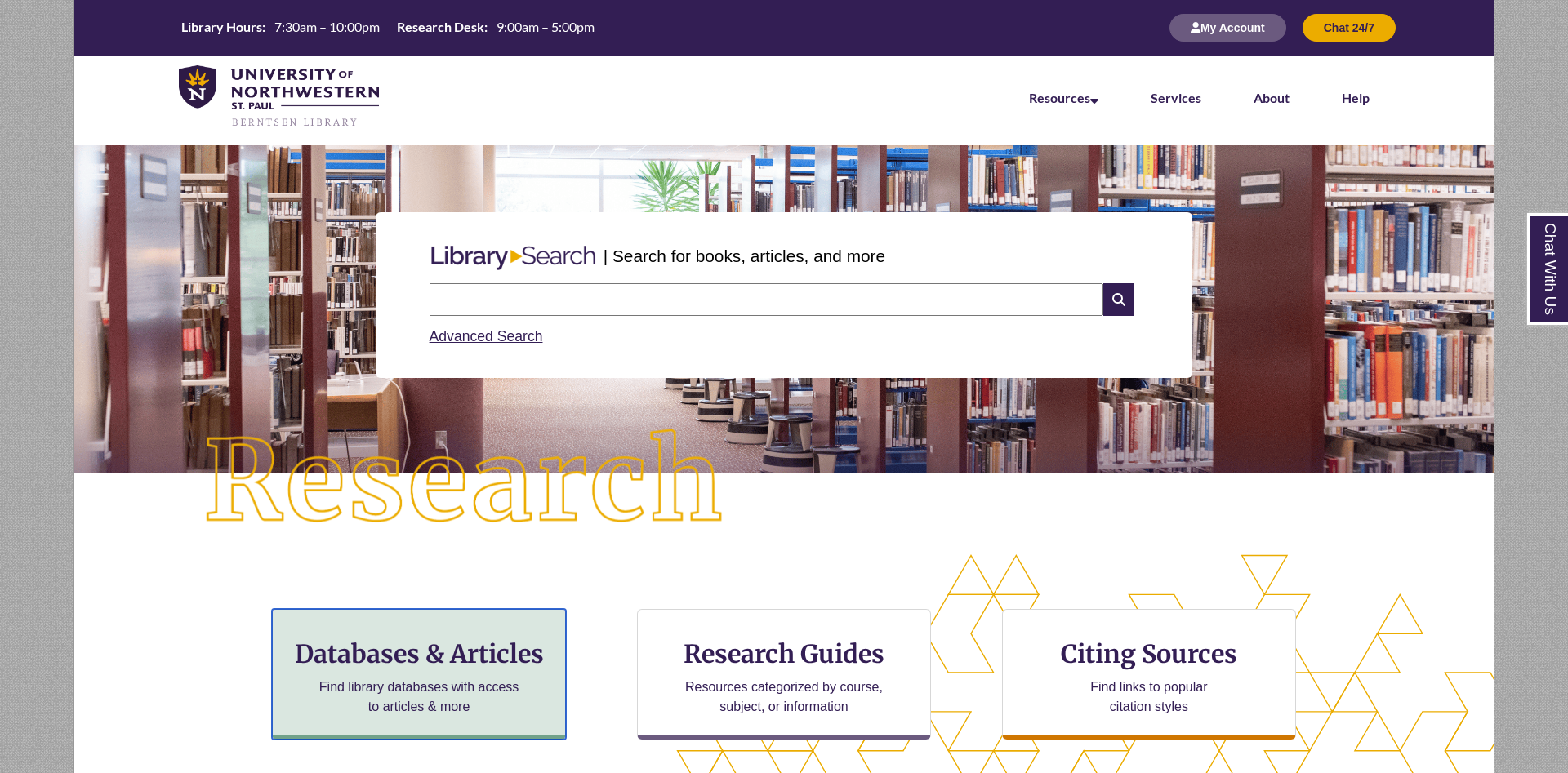
click at [467, 686] on p "Find library databases with access to articles & more" at bounding box center [419, 698] width 213 height 39
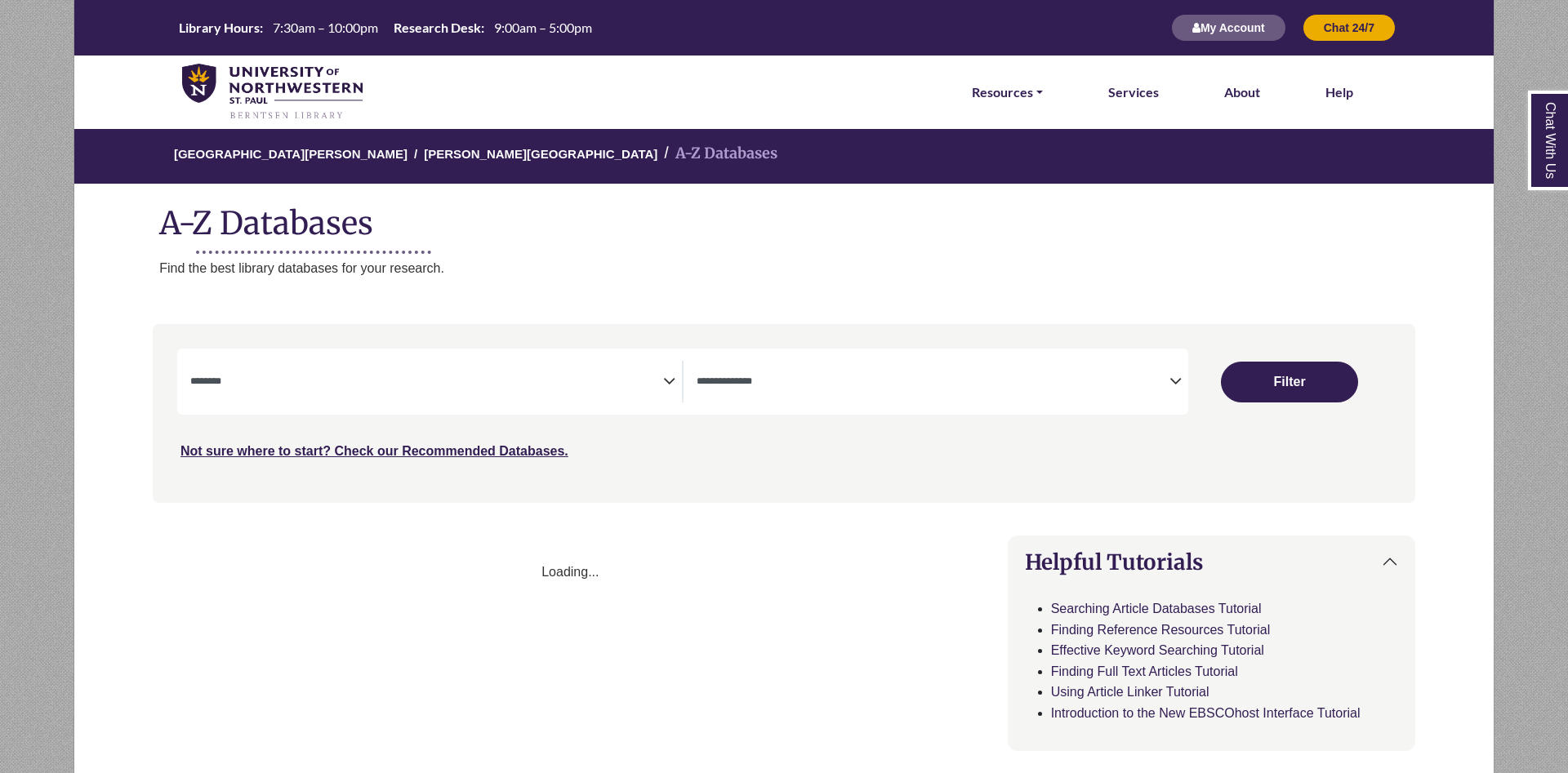
select select "Database Subject Filter"
select select "Database Types Filter"
select select "Database Subject Filter"
select select "Database Types Filter"
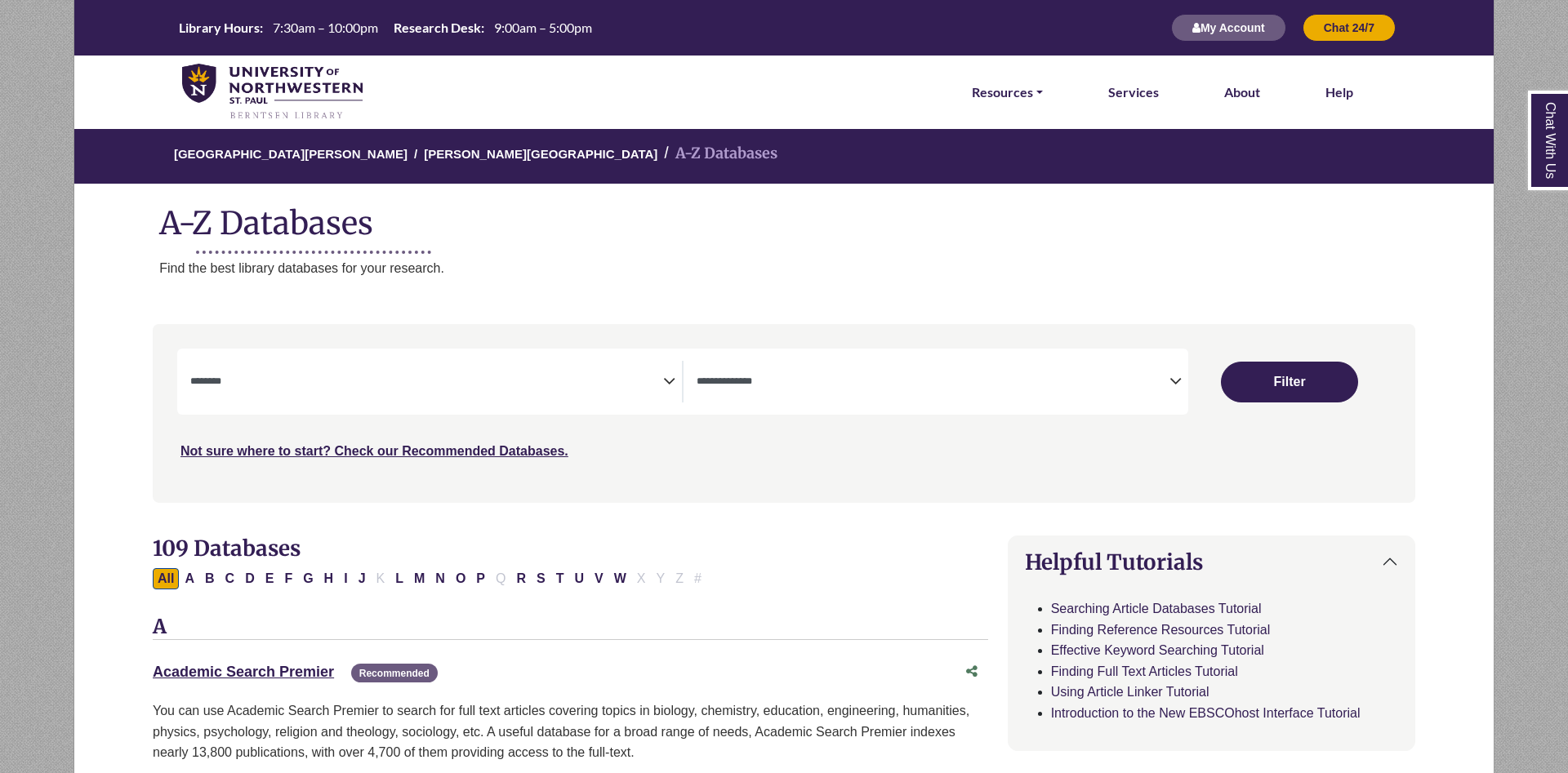
click at [420, 382] on textarea "Search" at bounding box center [427, 383] width 472 height 13
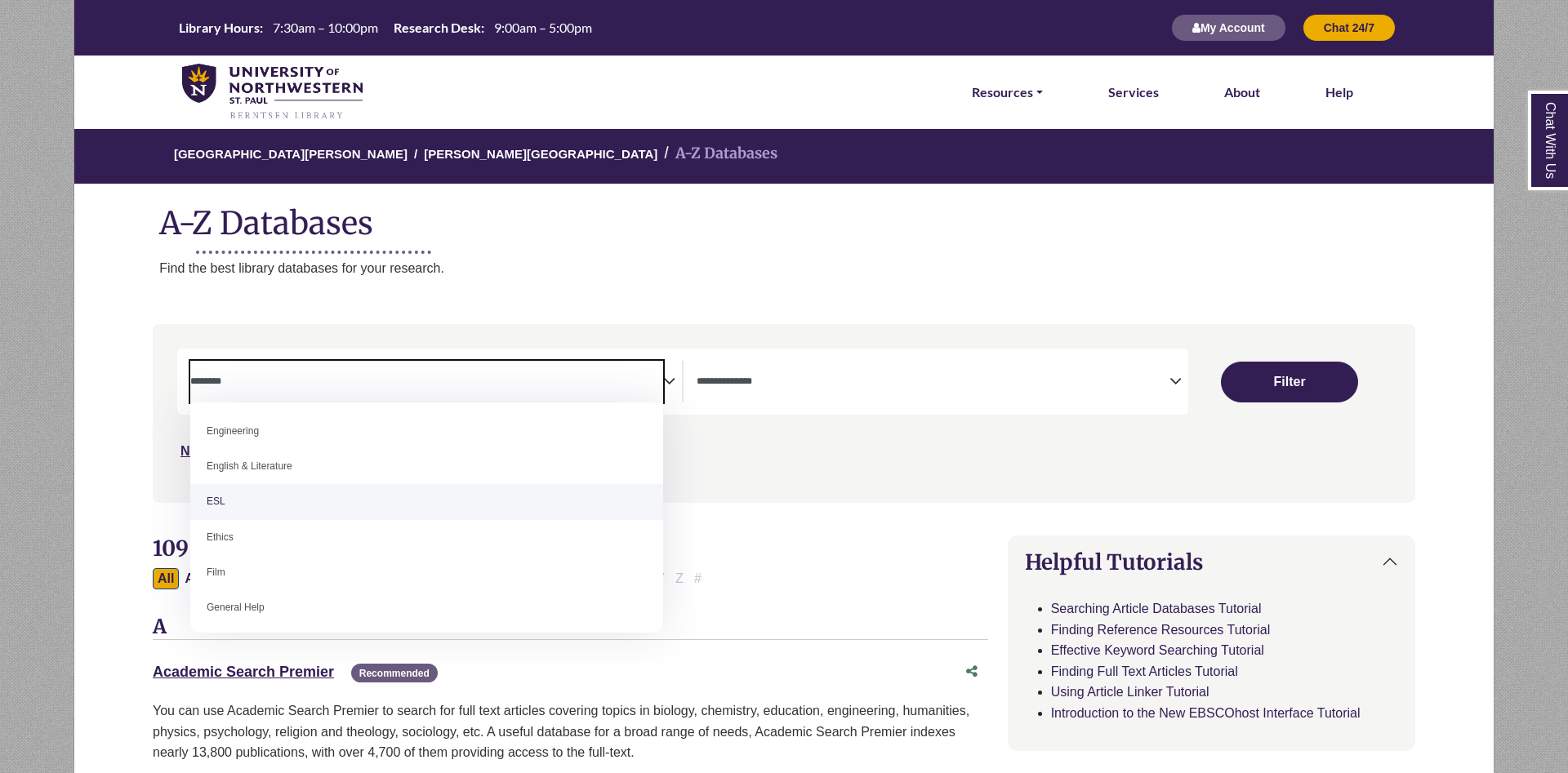
scroll to position [549, 0]
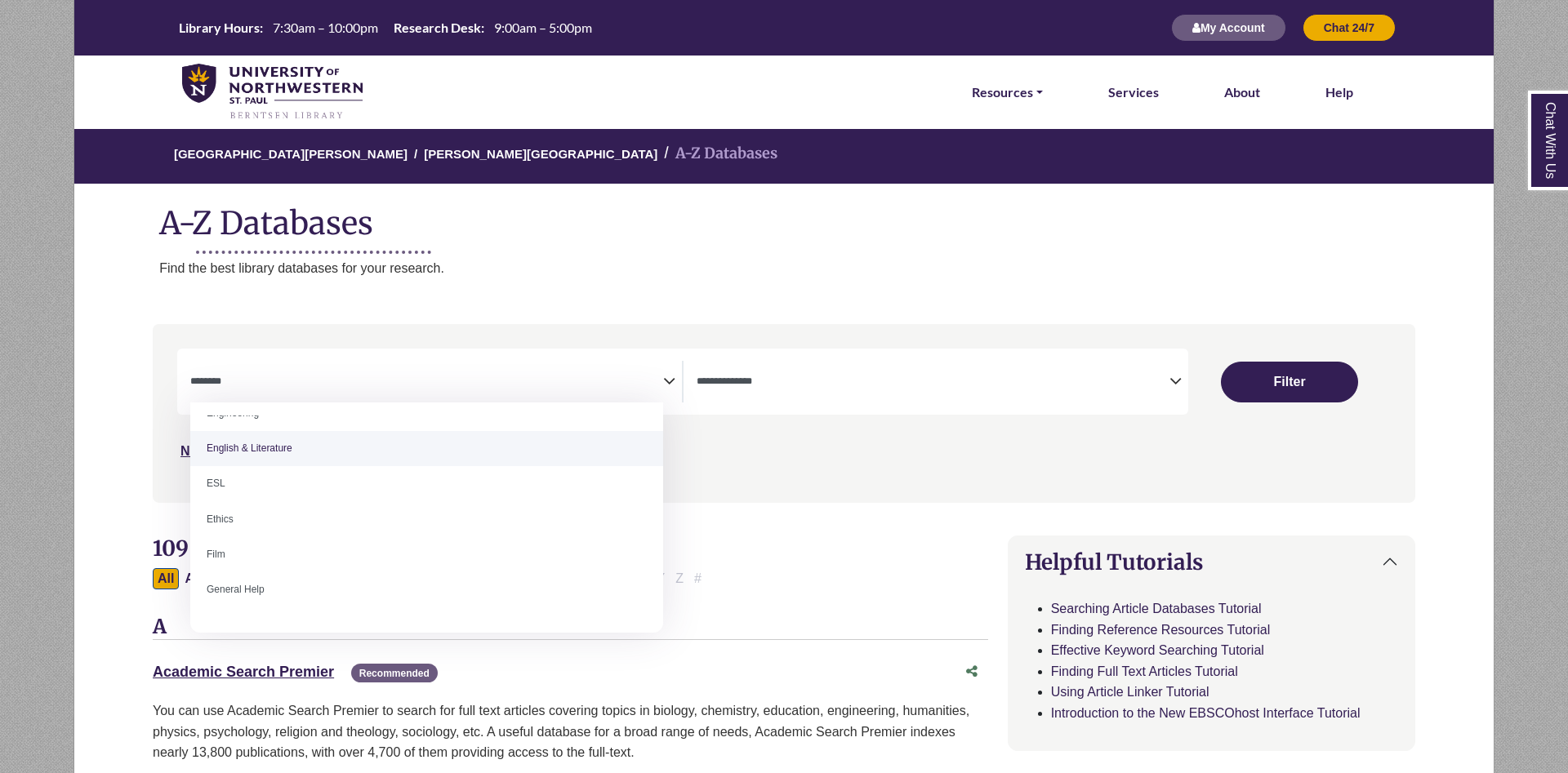
select select "*****"
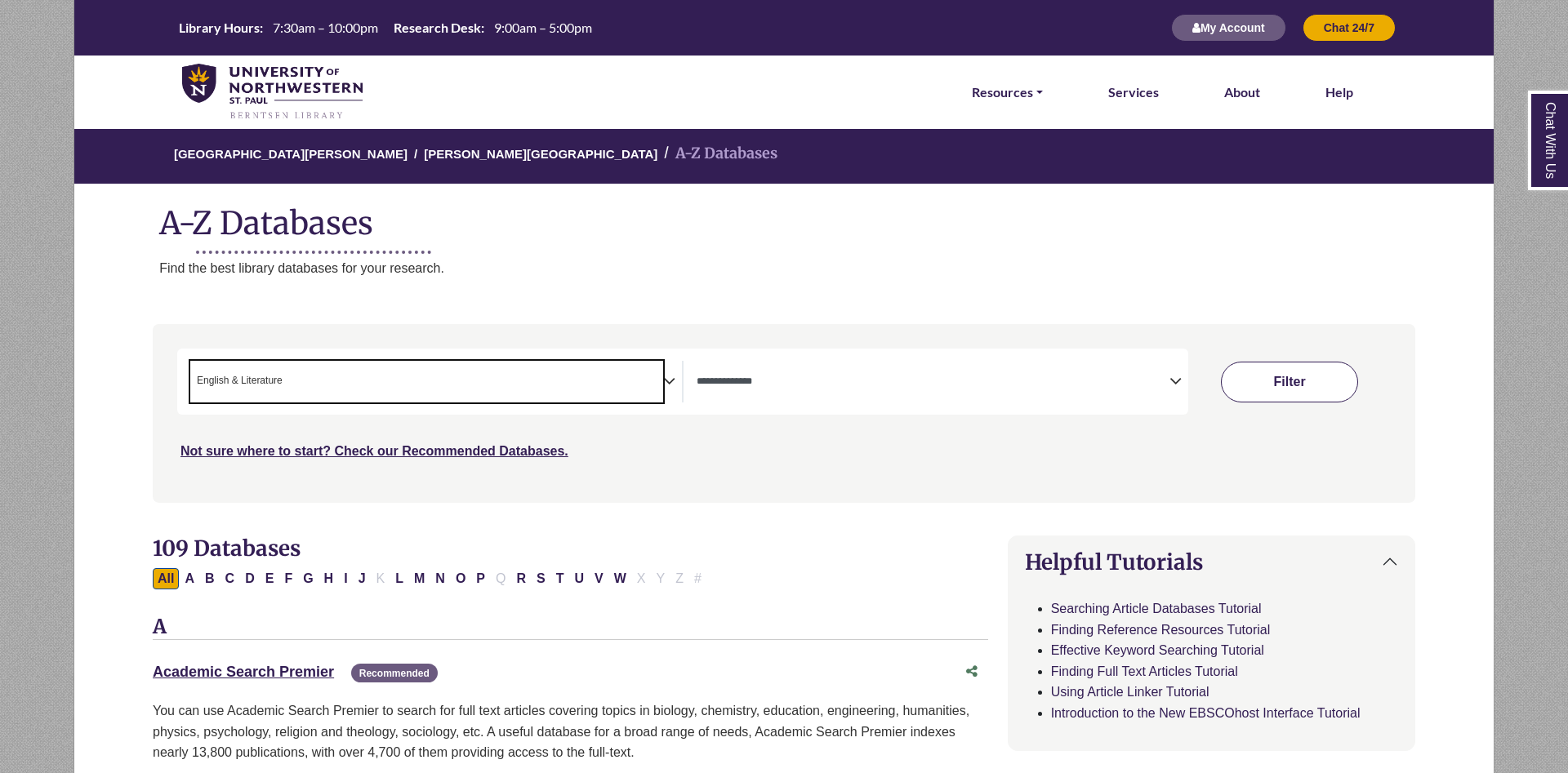
click at [1306, 382] on button "Filter" at bounding box center [1289, 382] width 137 height 41
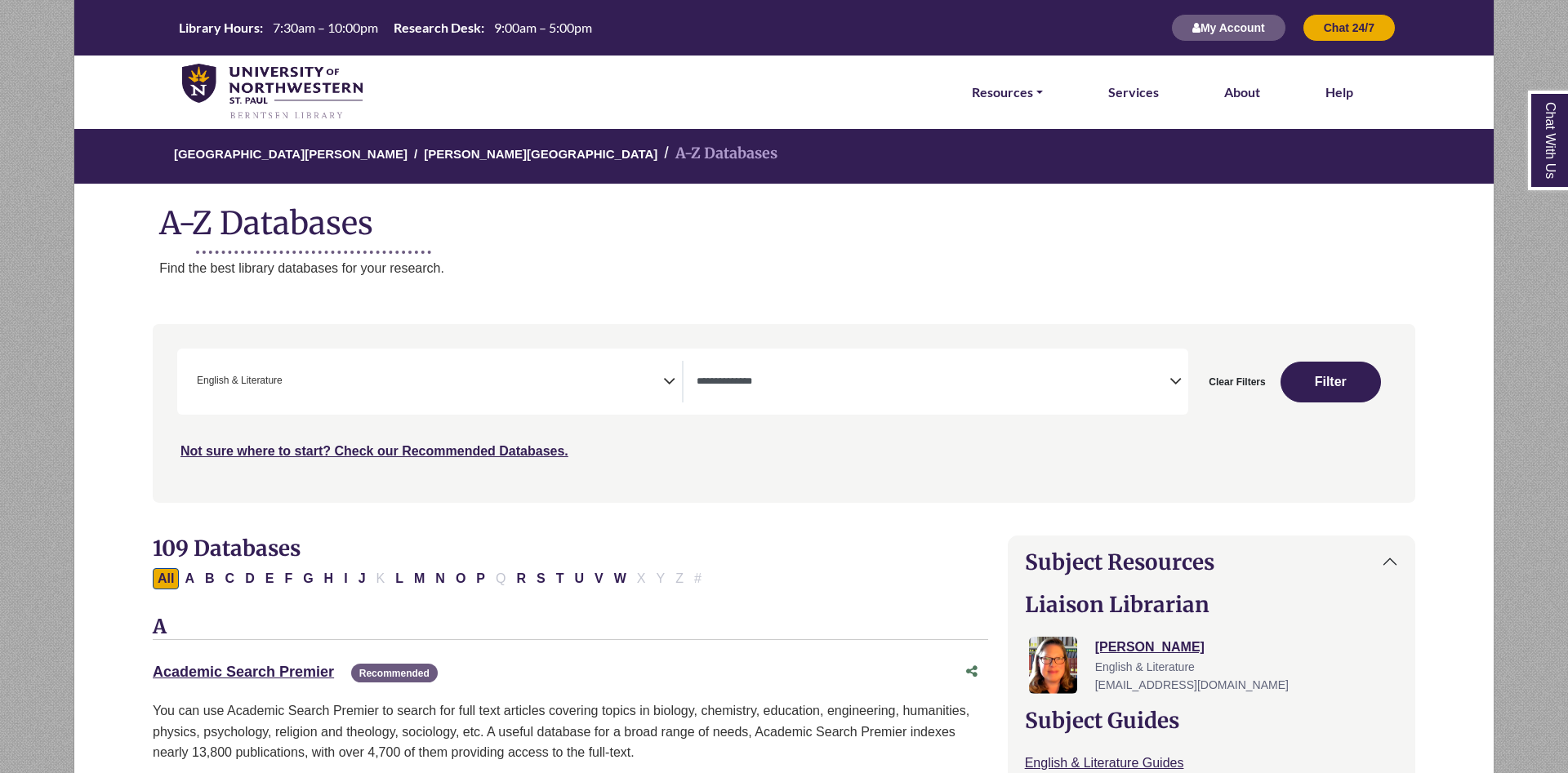
select select "Database Types Filter"
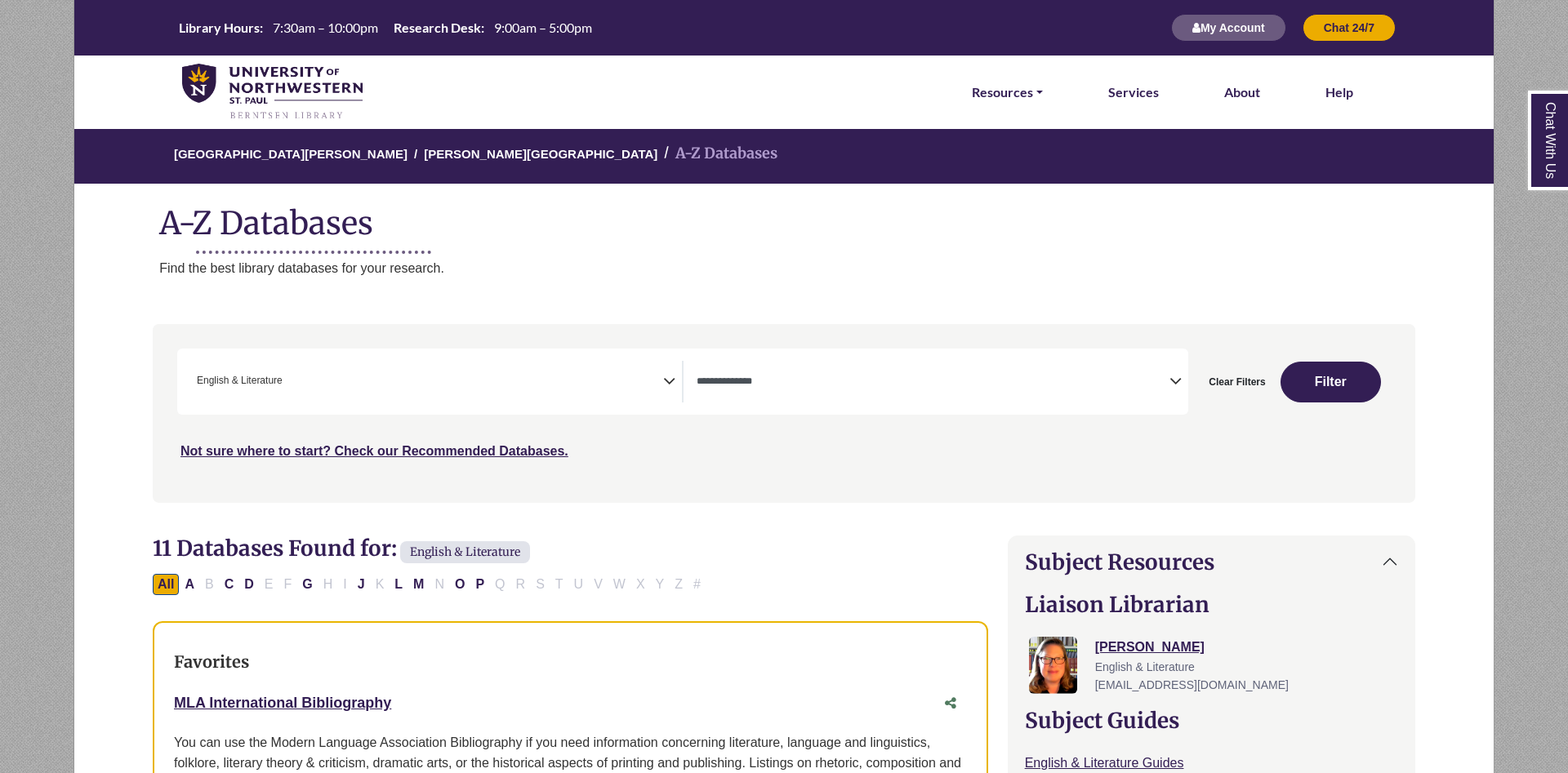
scroll to position [417, 0]
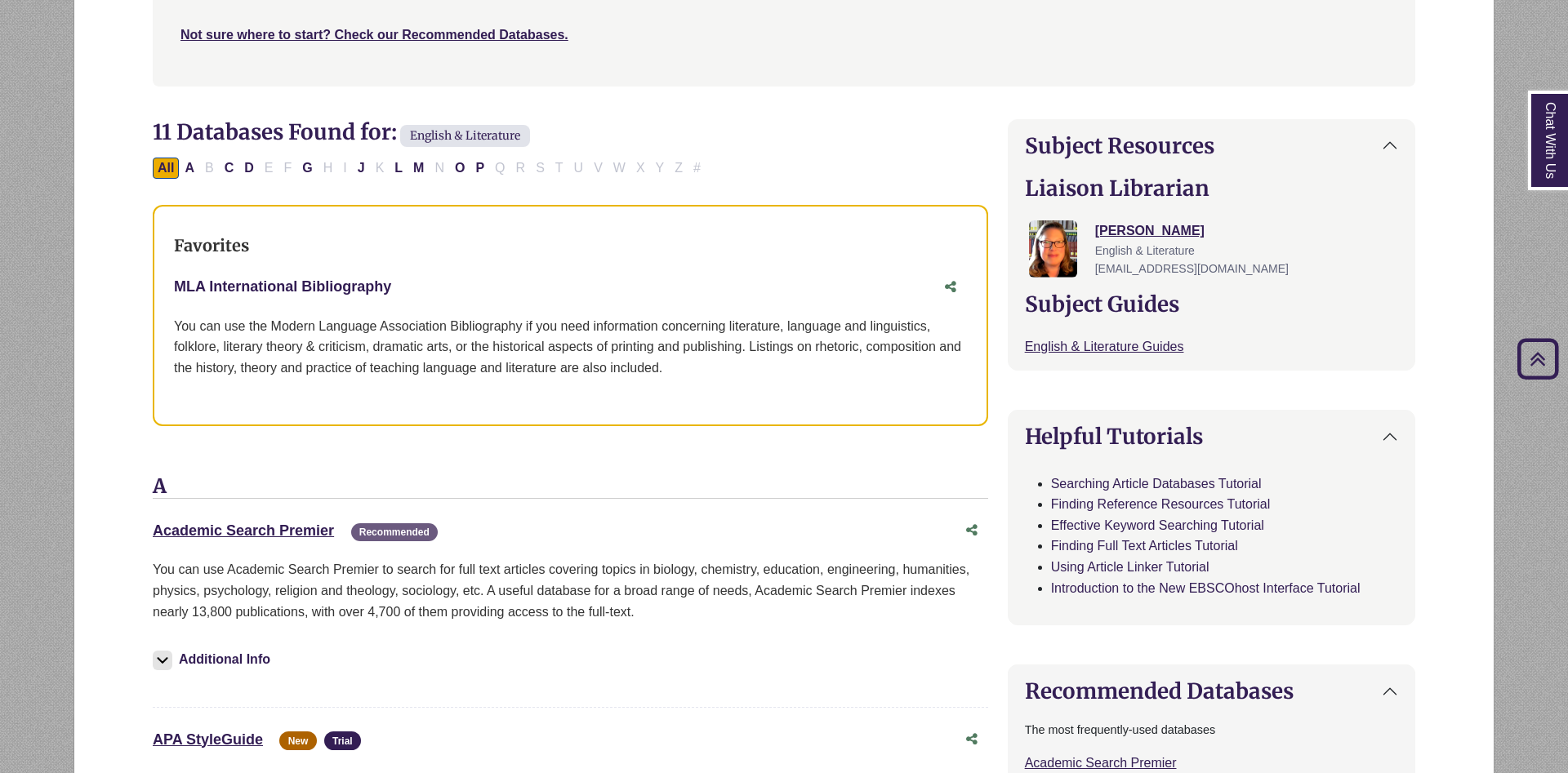
click at [313, 290] on link "MLA International Bibliography This link opens in a new window" at bounding box center [283, 287] width 218 height 17
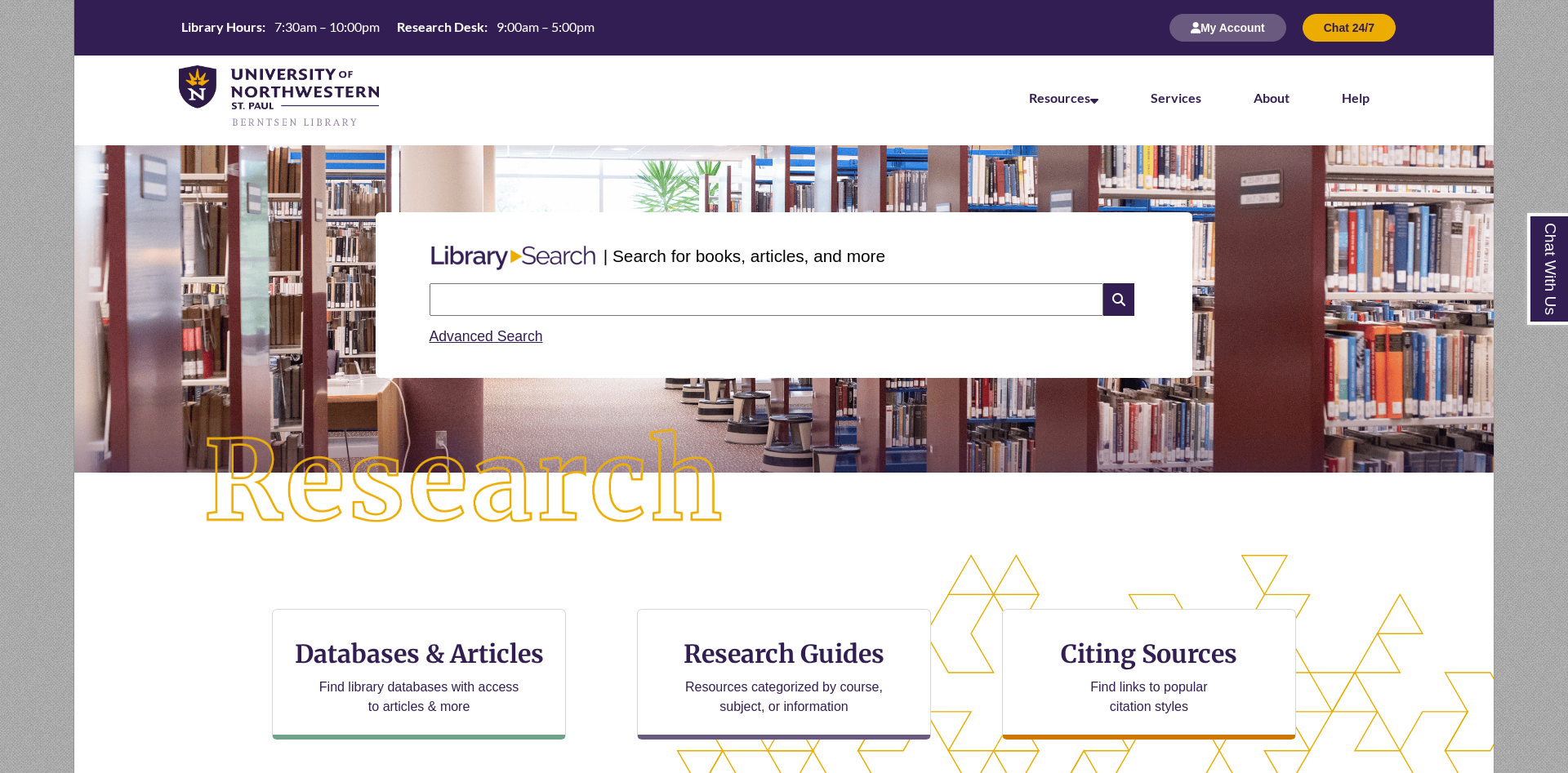
click at [564, 294] on input "text" at bounding box center [766, 300] width 673 height 33
type input "**********"
click at [529, 301] on input "text" at bounding box center [766, 300] width 673 height 33
type input "**********"
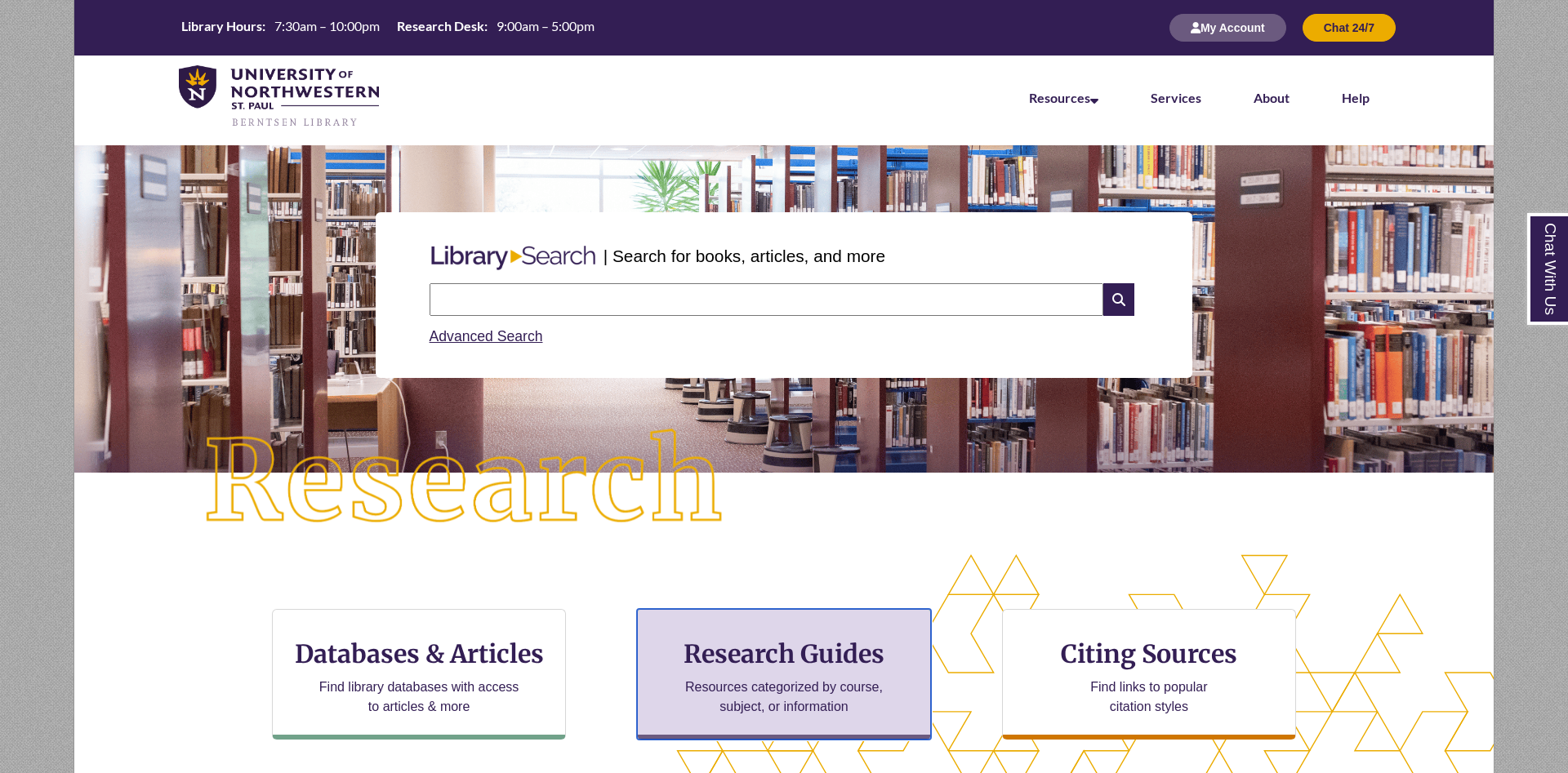
click at [828, 656] on h3 "Research Guides" at bounding box center [784, 654] width 266 height 31
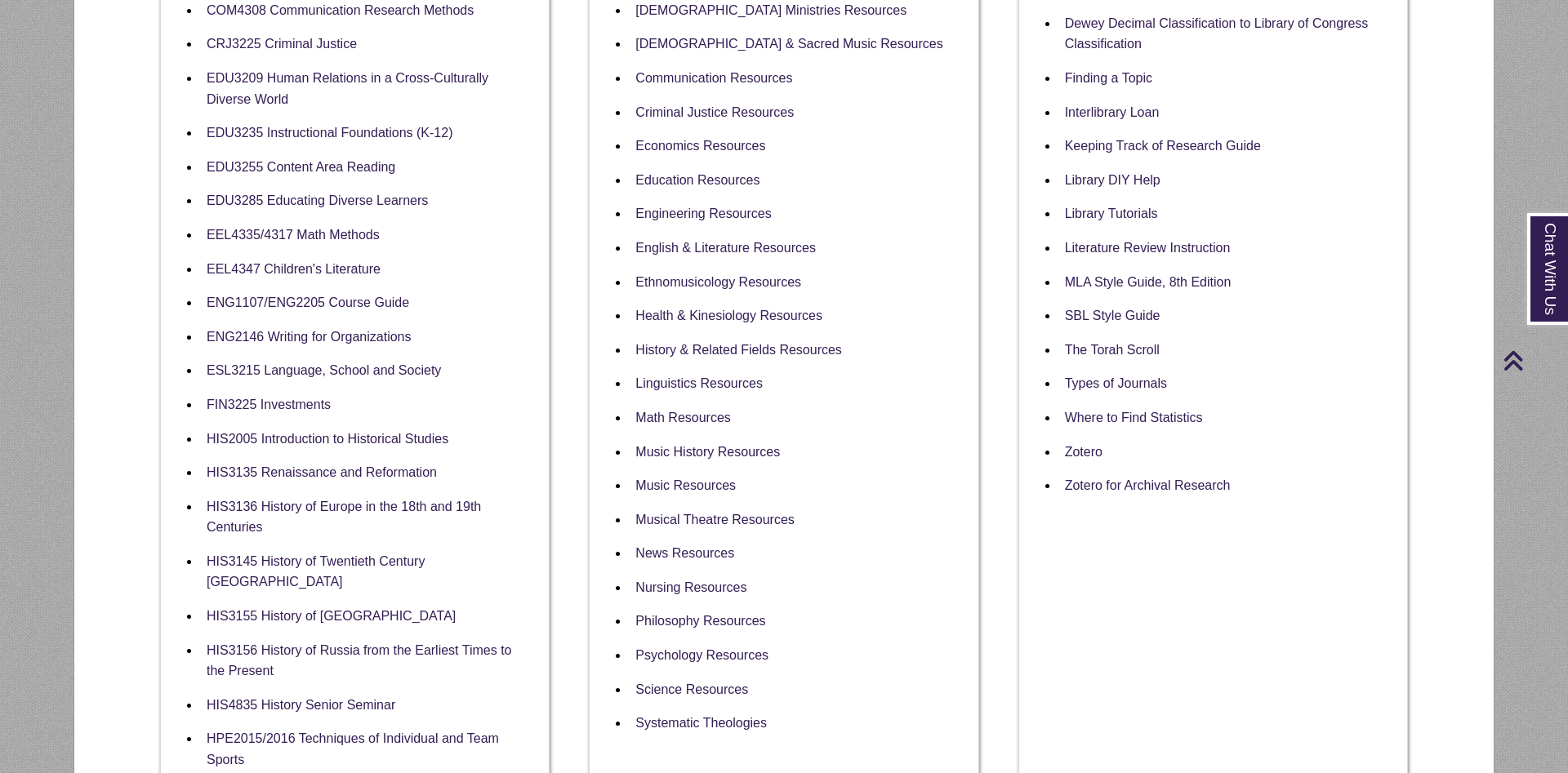
scroll to position [417, 0]
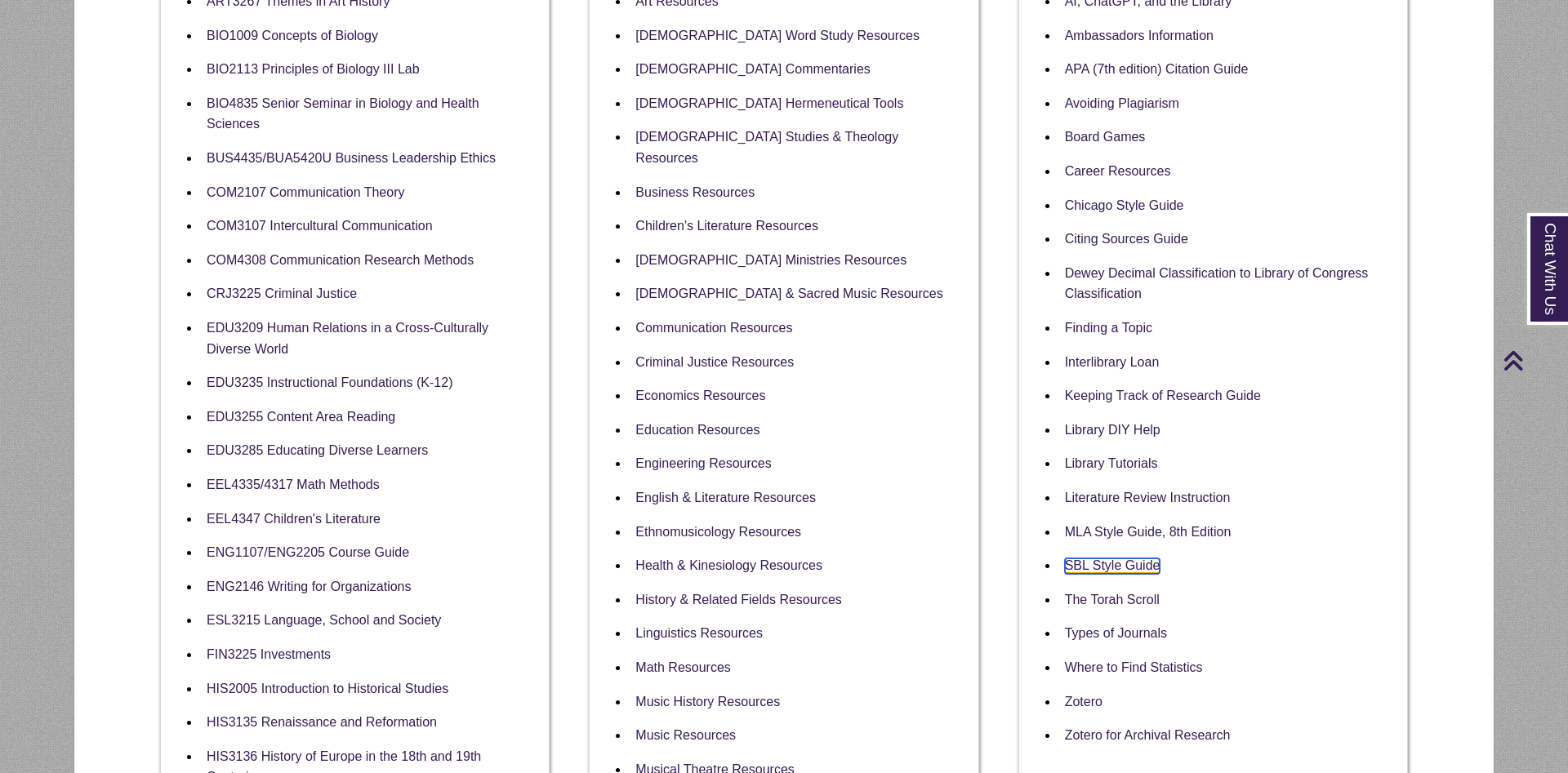
click at [1102, 574] on link "SBL Style Guide" at bounding box center [1112, 566] width 96 height 16
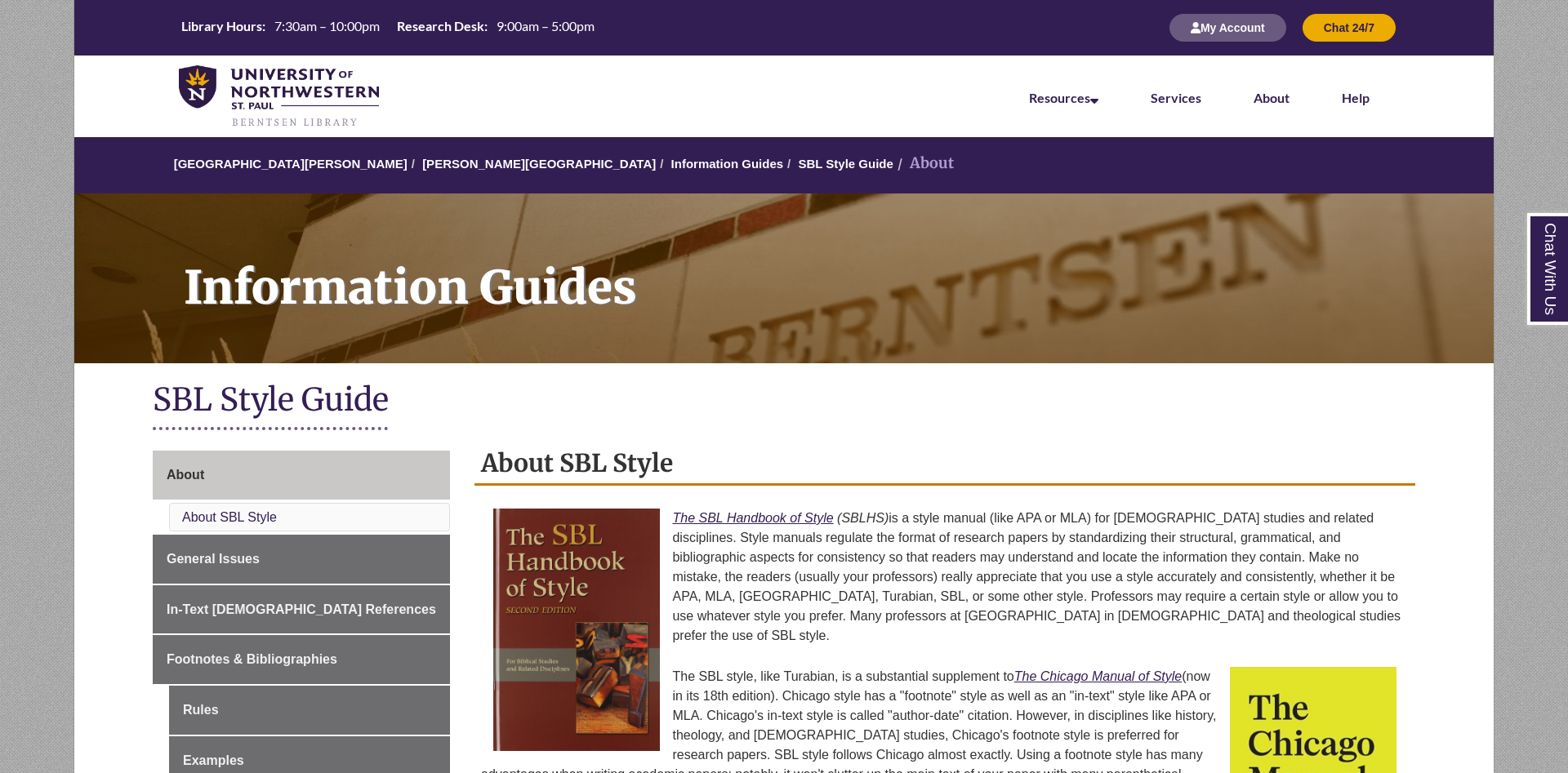
scroll to position [333, 0]
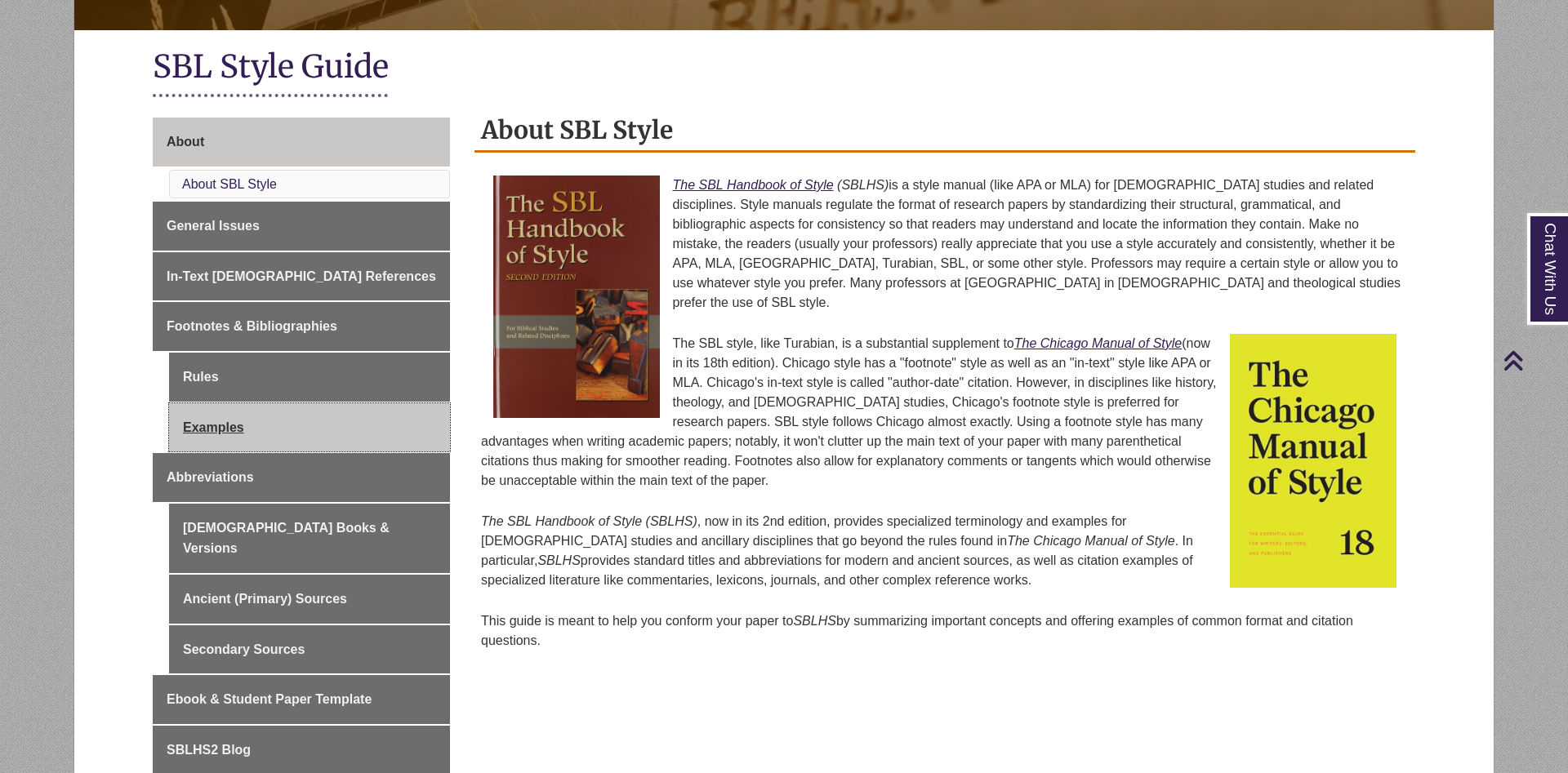
click at [318, 438] on link "Examples" at bounding box center [310, 428] width 281 height 49
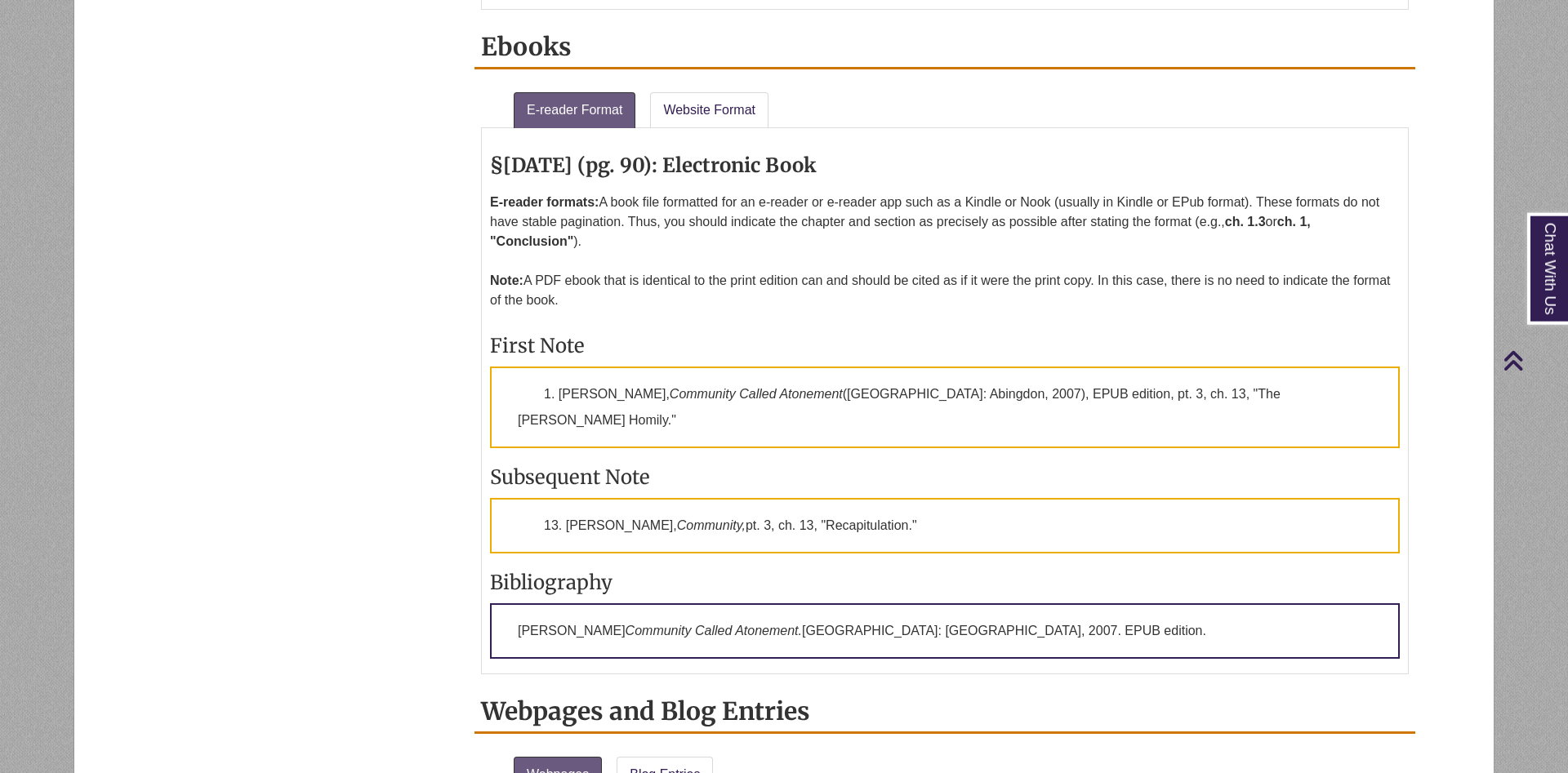
scroll to position [2832, 0]
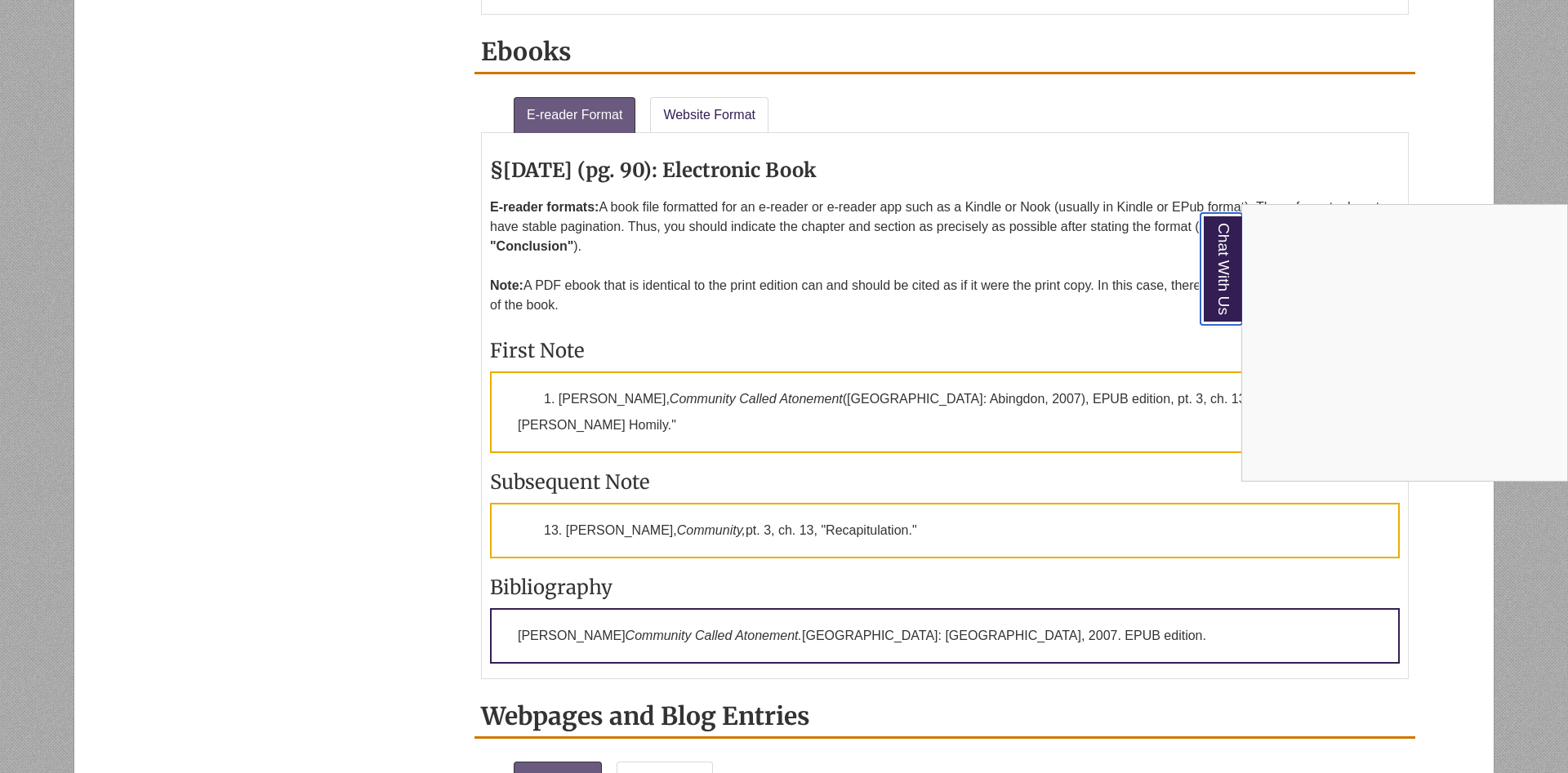
click at [1235, 282] on link "Chat With Us" at bounding box center [1221, 269] width 42 height 112
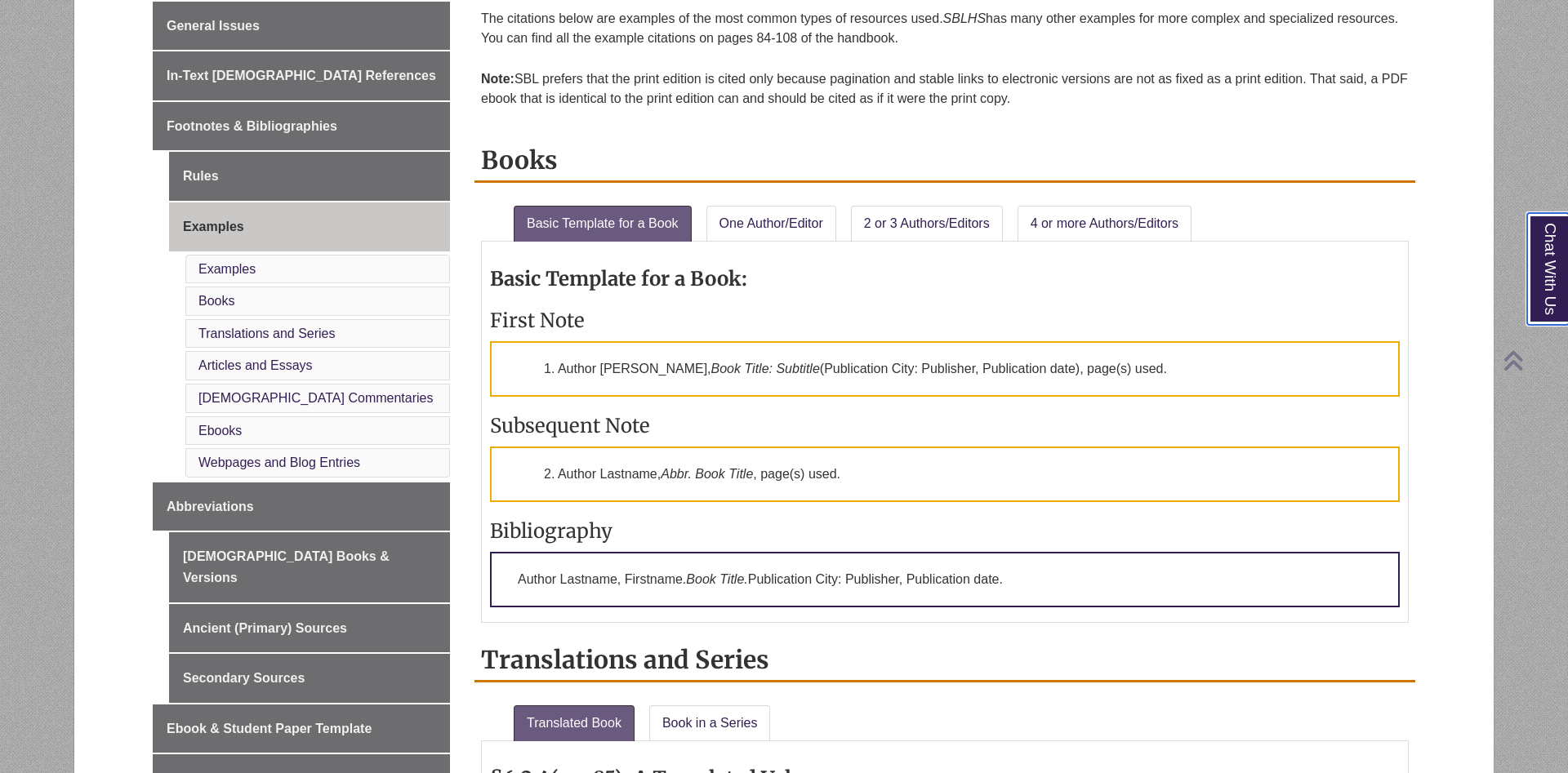
scroll to position [1000, 0]
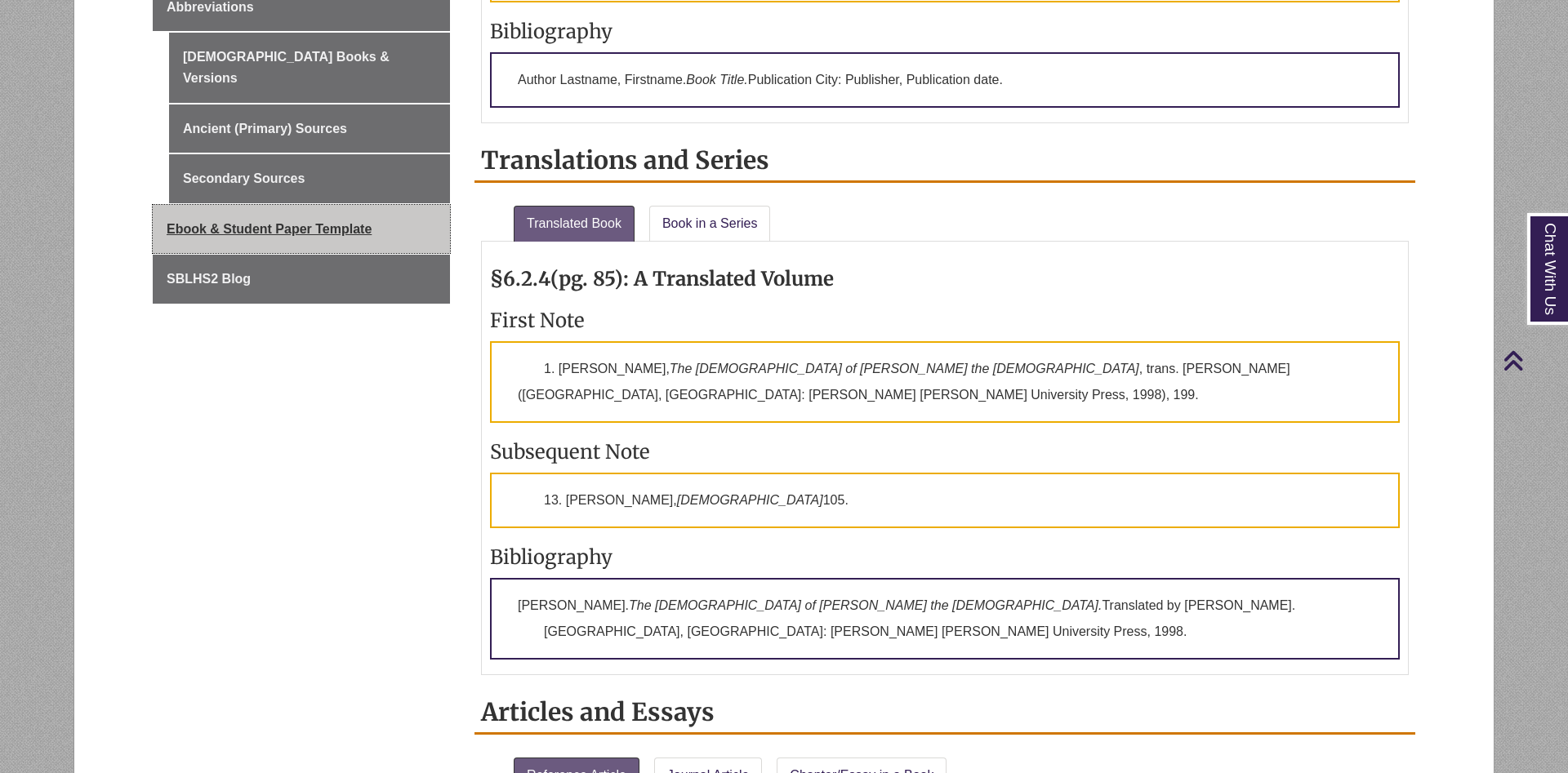
click at [301, 222] on span "Ebook & Student Paper Template" at bounding box center [269, 229] width 205 height 14
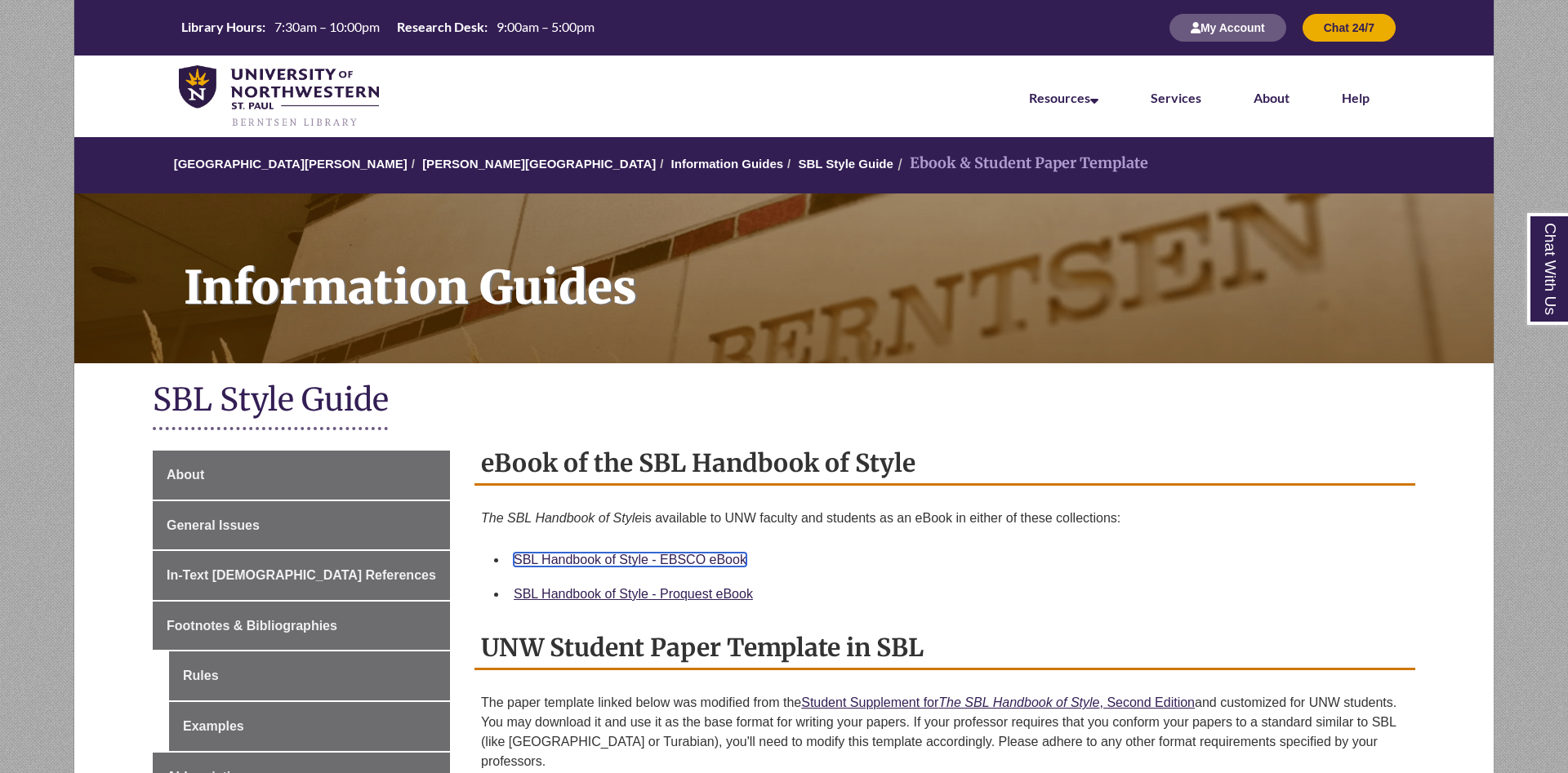
click at [644, 558] on link "SBL Handbook of Style - EBSCO eBook" at bounding box center [630, 559] width 233 height 14
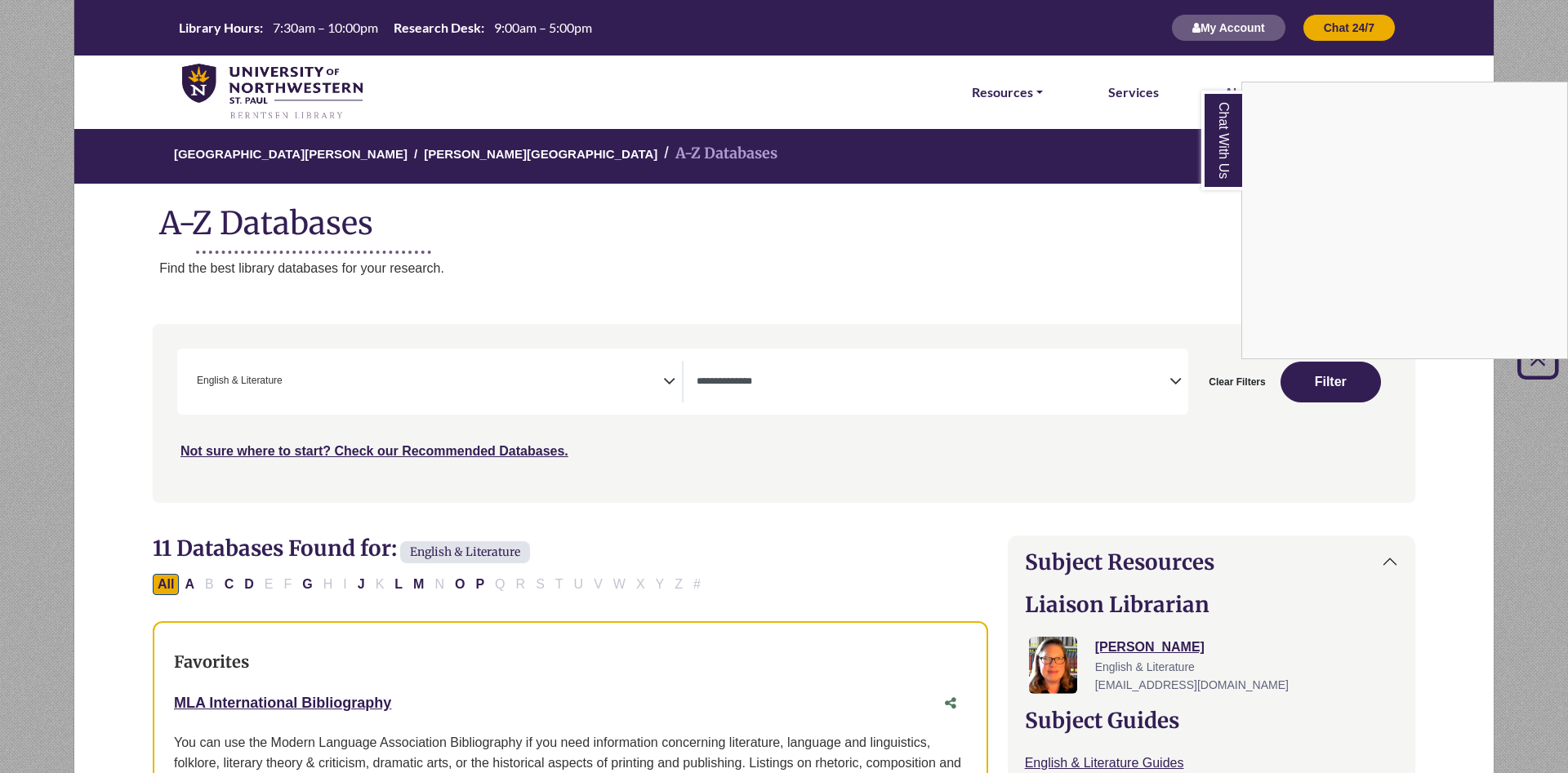
select select "*****"
select select "Database Types Filter"
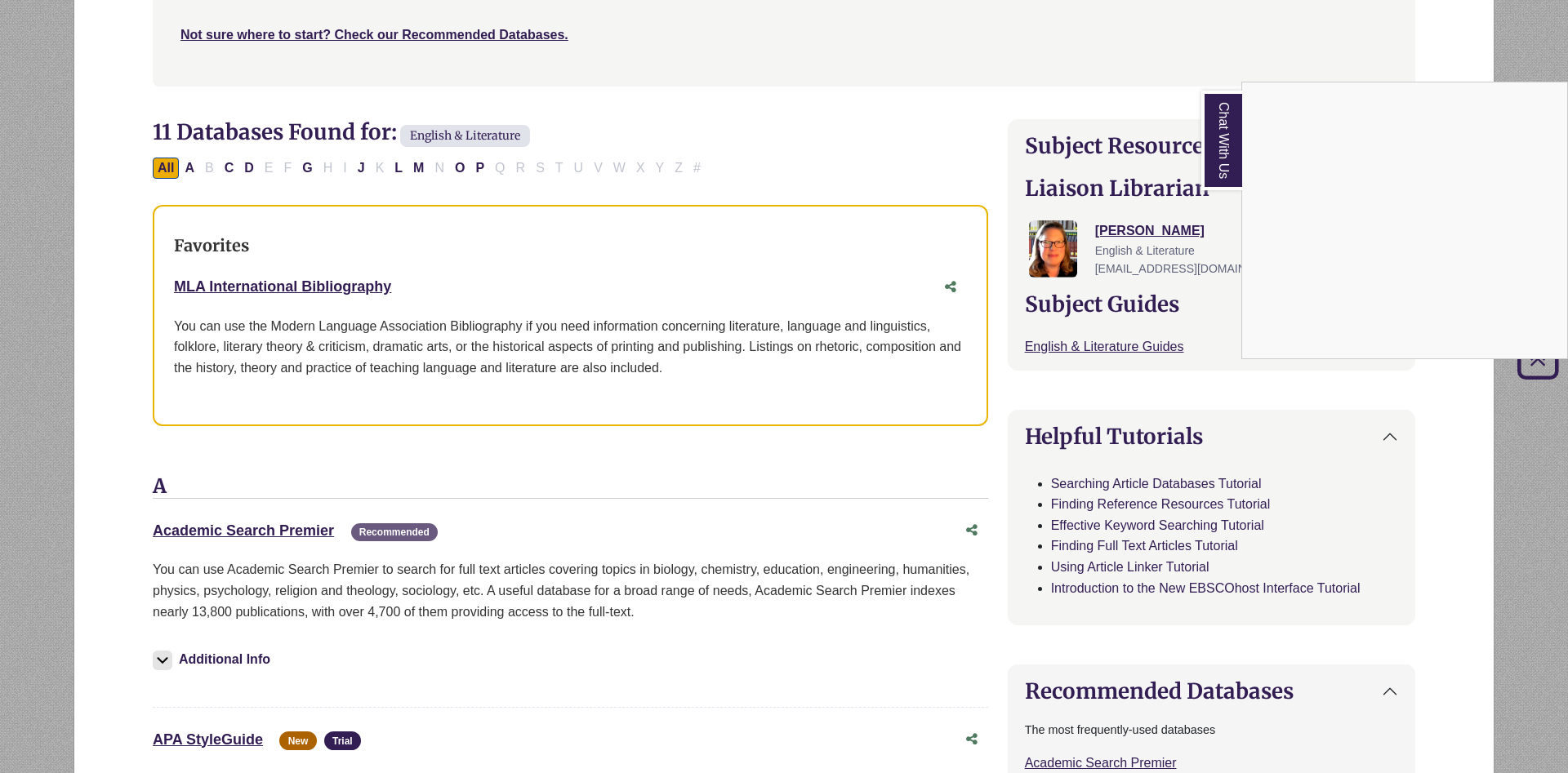
scroll to position [287, 0]
